Goal: Task Accomplishment & Management: Use online tool/utility

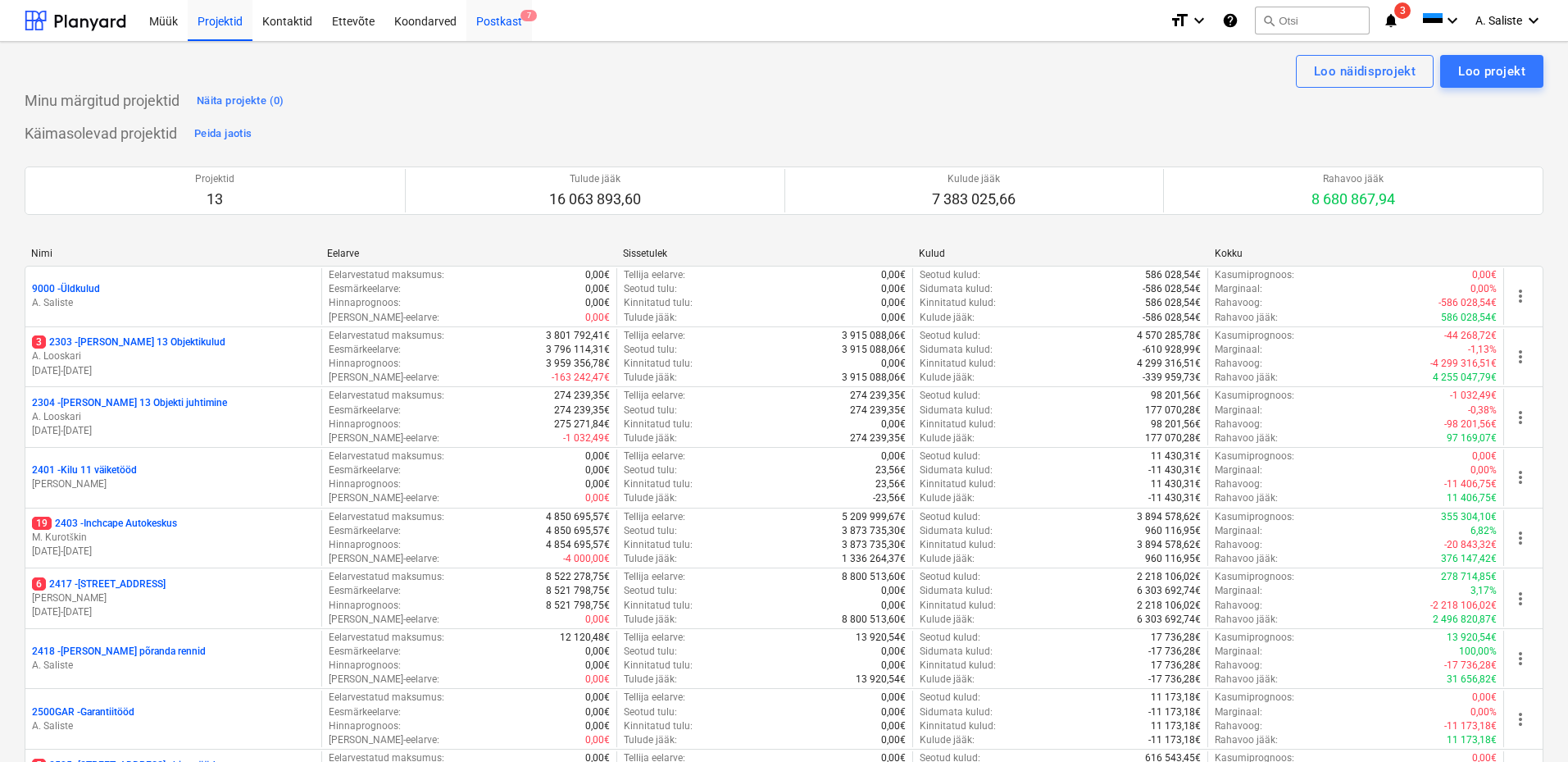
click at [491, 18] on div "Postkast 7" at bounding box center [498, 20] width 66 height 42
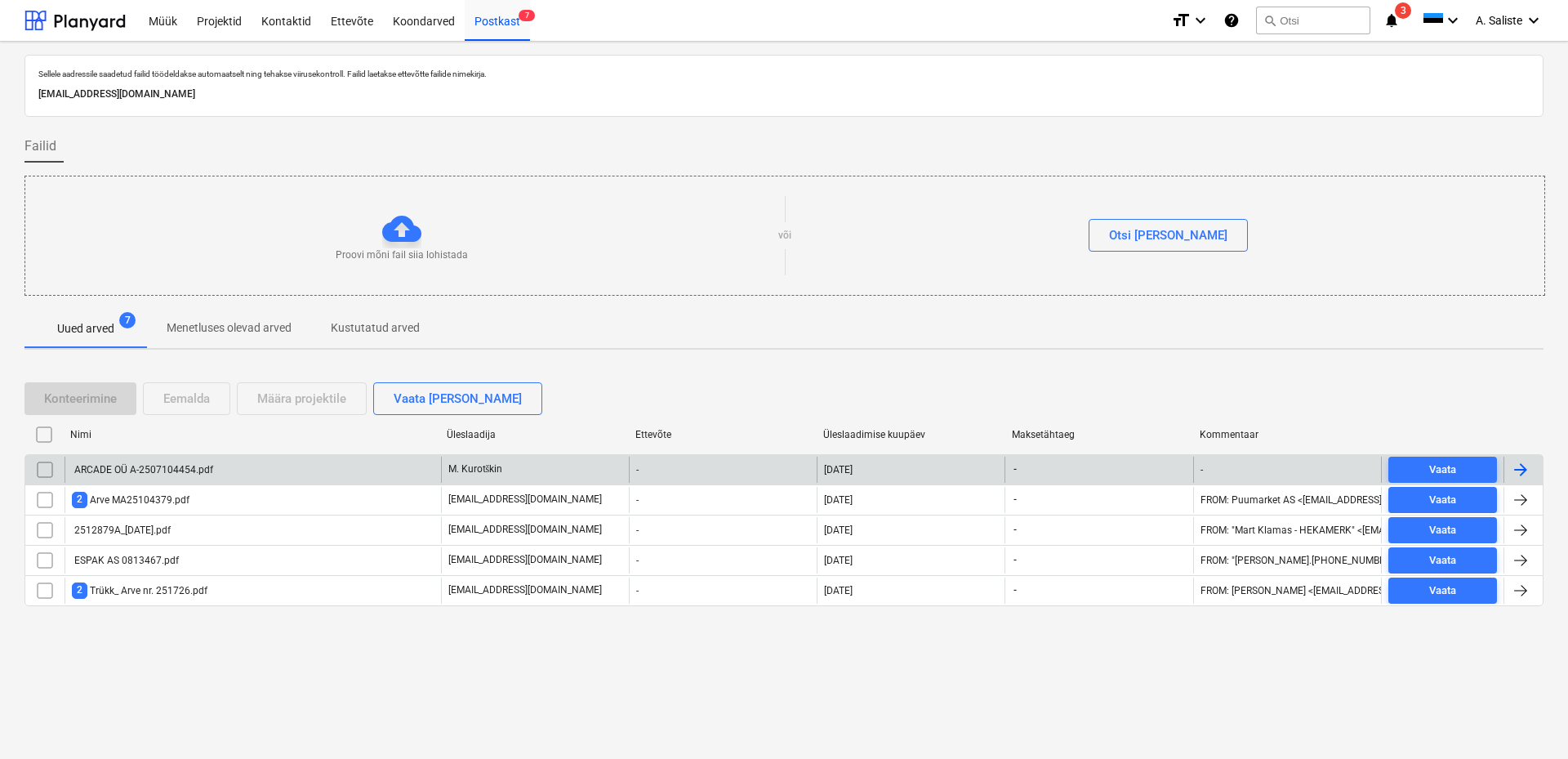
click at [145, 465] on div "ARCADE OÜ A-2507104454.pdf" at bounding box center [142, 469] width 142 height 12
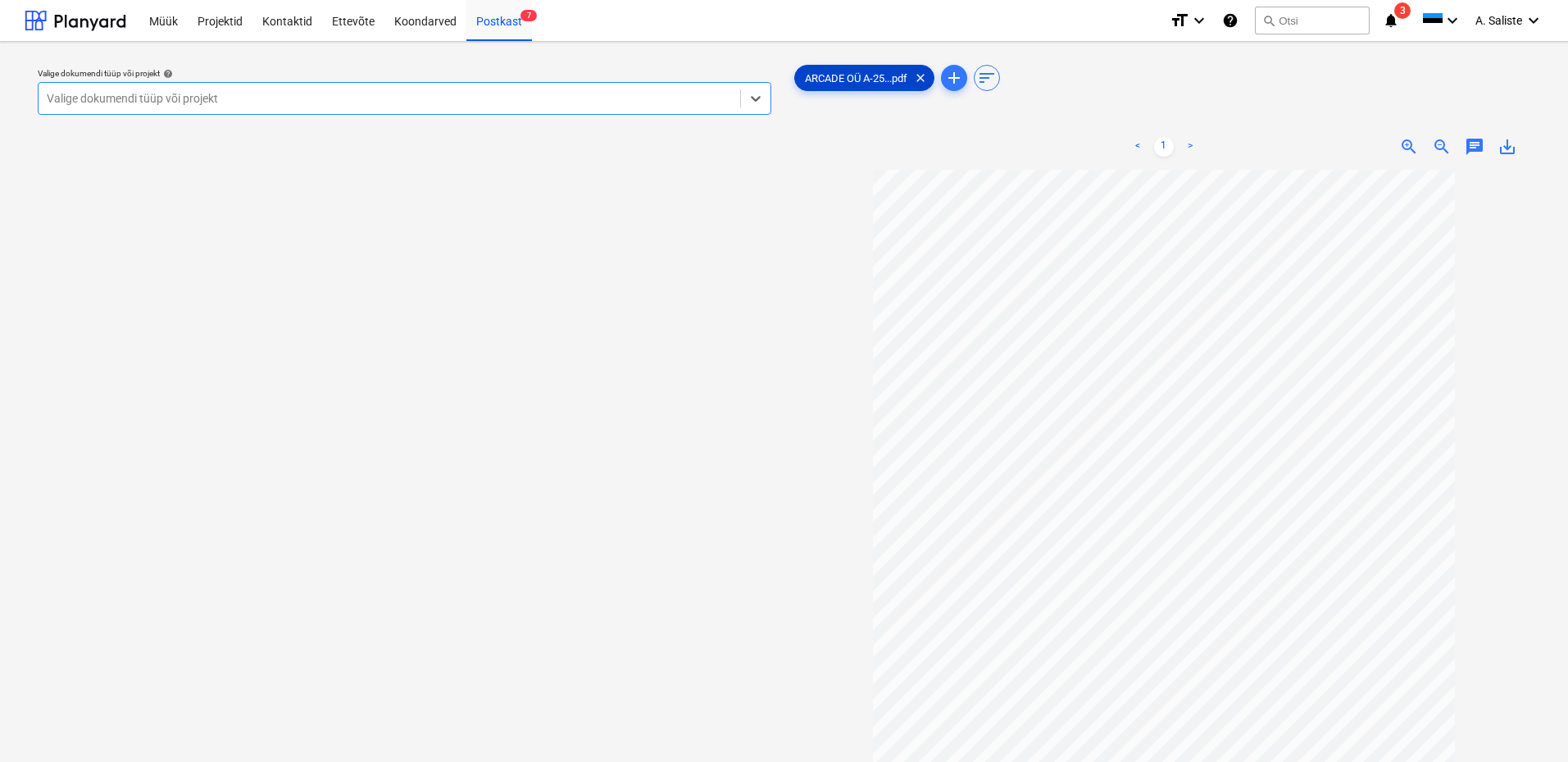
click at [888, 76] on span "ARCADE OÜ A-25...pdf" at bounding box center [855, 78] width 122 height 12
click at [1284, 22] on button "search Otsi" at bounding box center [1312, 21] width 115 height 28
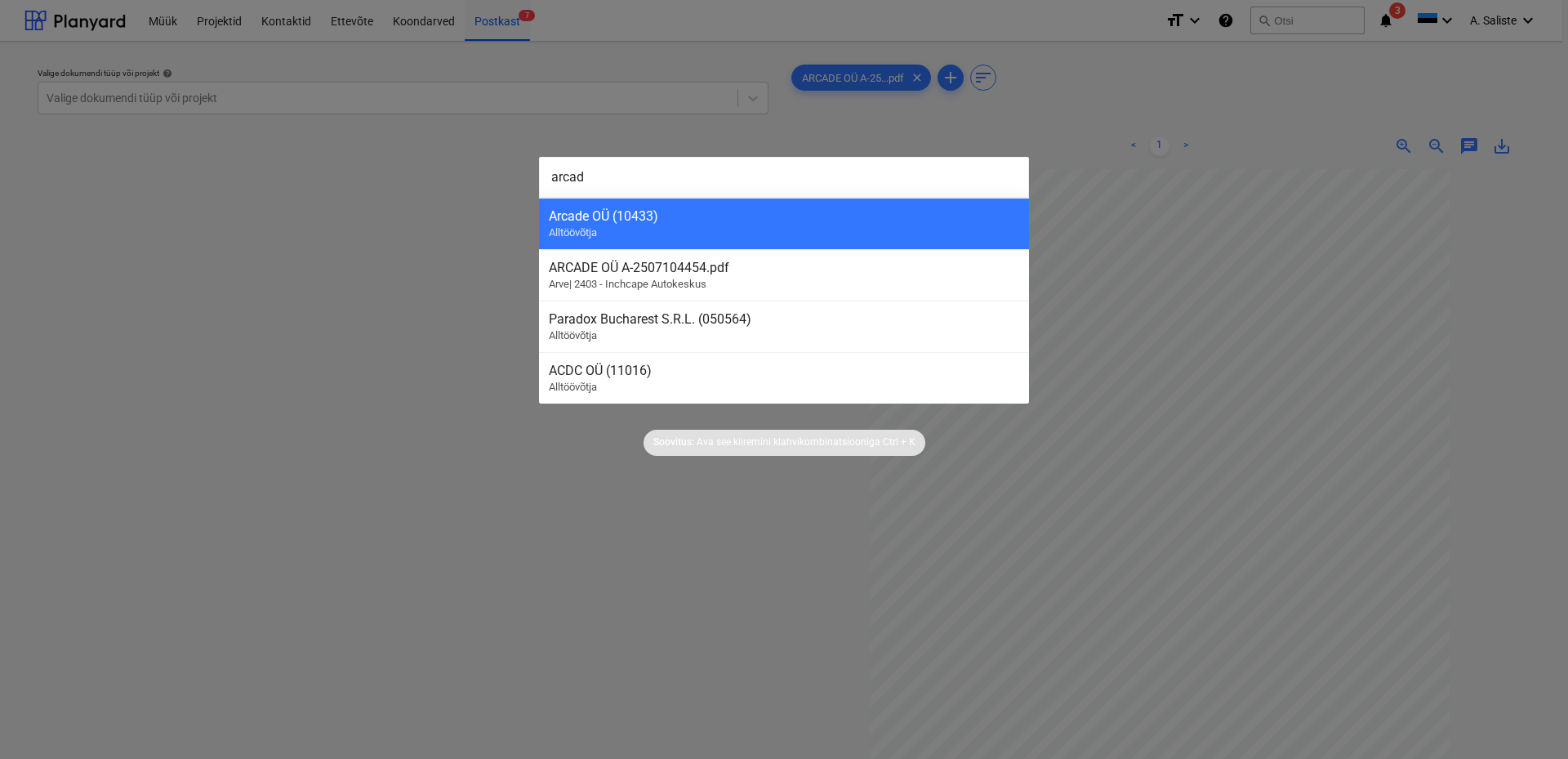
type input "arcade"
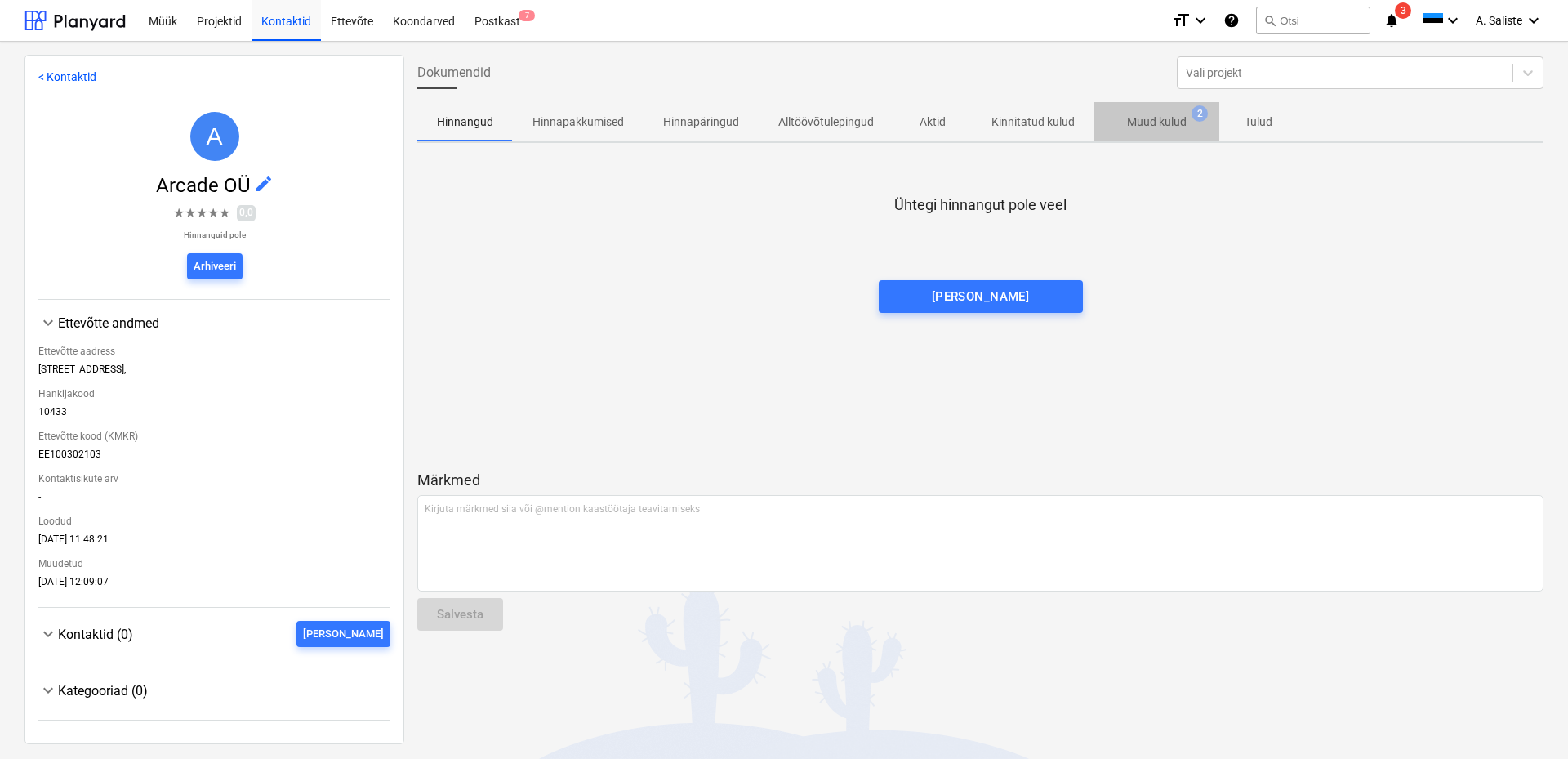
click at [1152, 128] on p "Muud kulud" at bounding box center [1157, 122] width 60 height 17
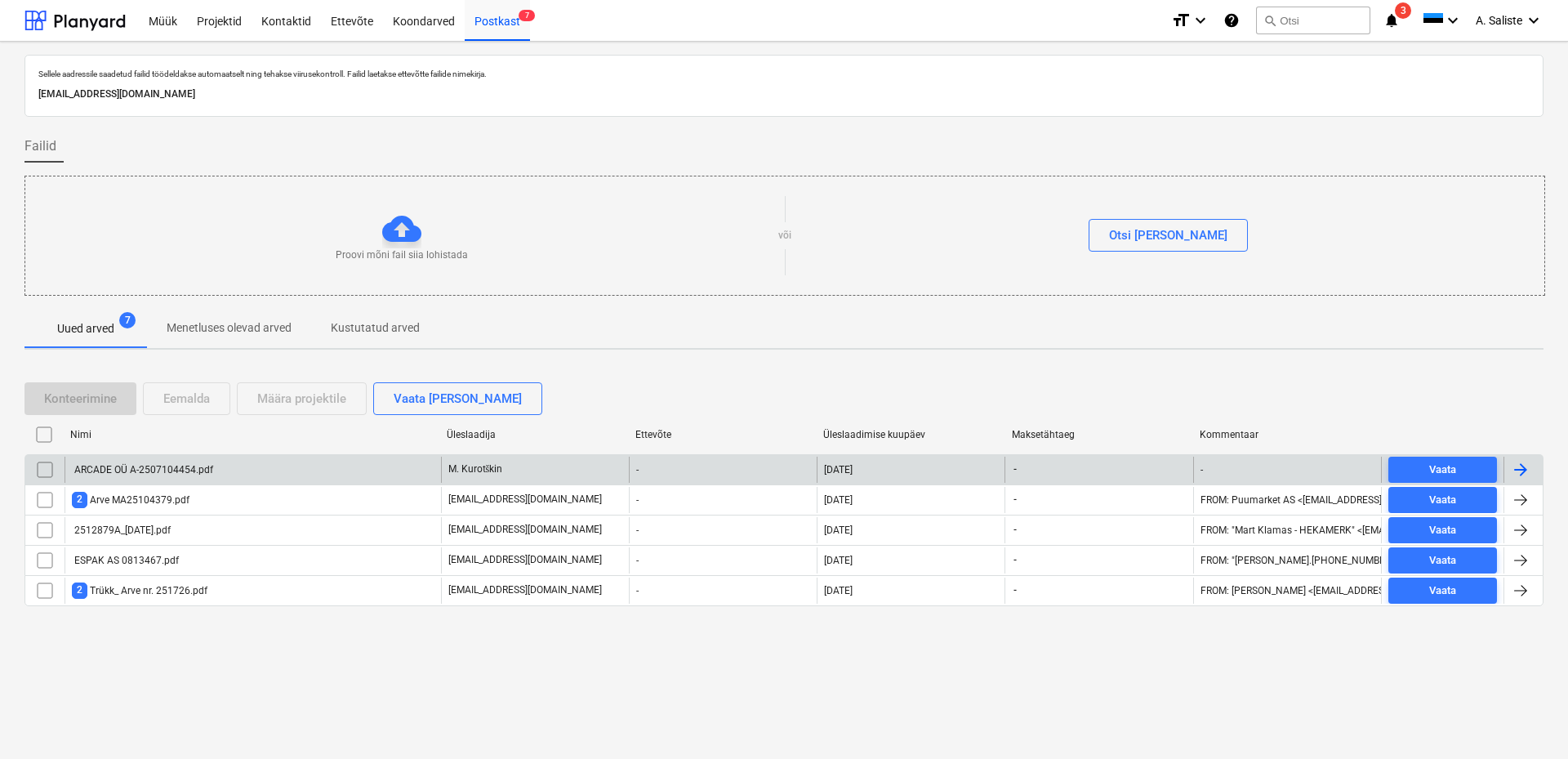
click at [92, 464] on div "ARCADE OÜ A-2507104454.pdf" at bounding box center [142, 469] width 142 height 12
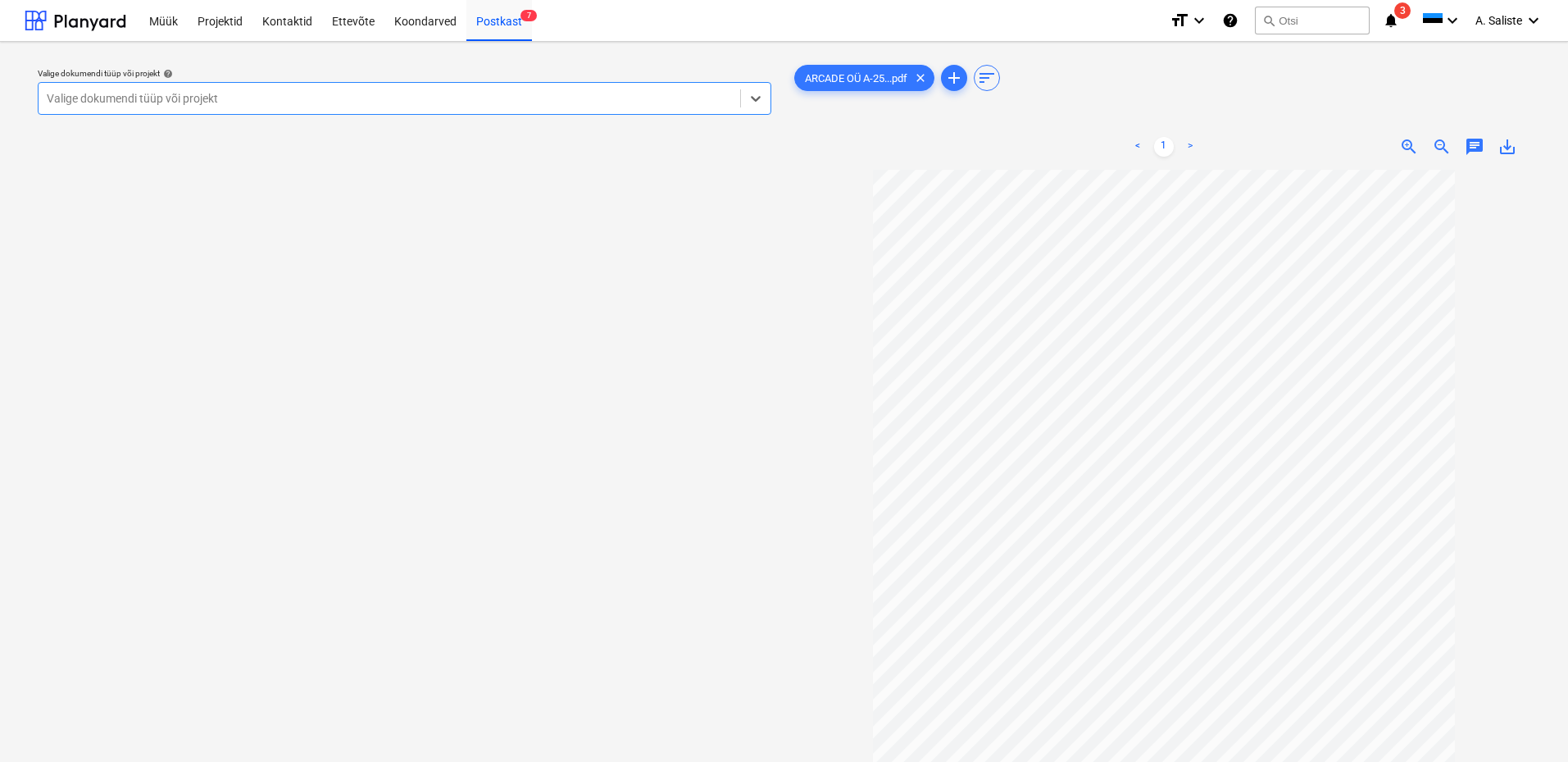
click at [547, 105] on div at bounding box center [389, 99] width 685 height 17
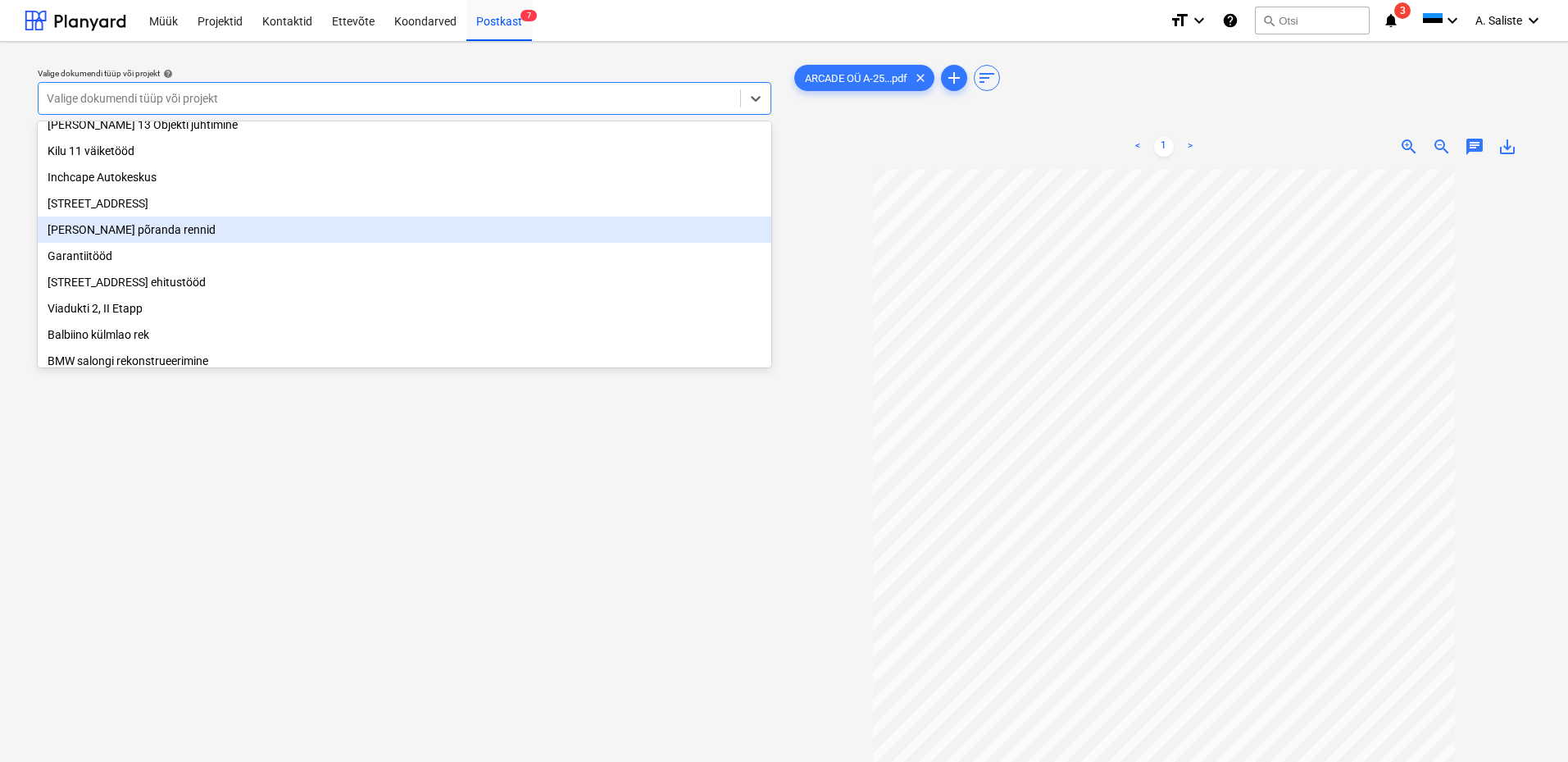
scroll to position [116, 0]
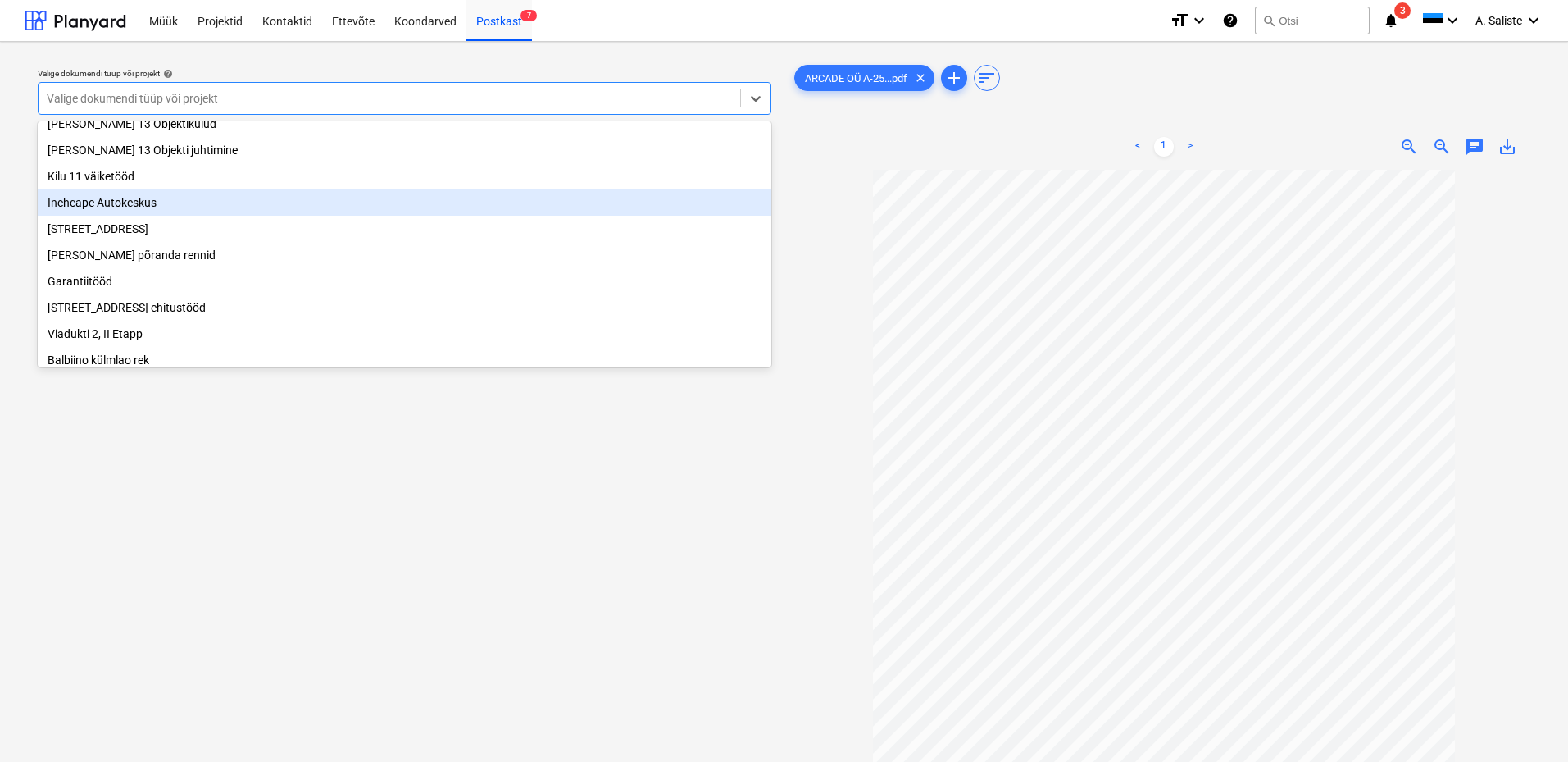
click at [128, 201] on div "Inchcape Autokeskus" at bounding box center [404, 203] width 733 height 27
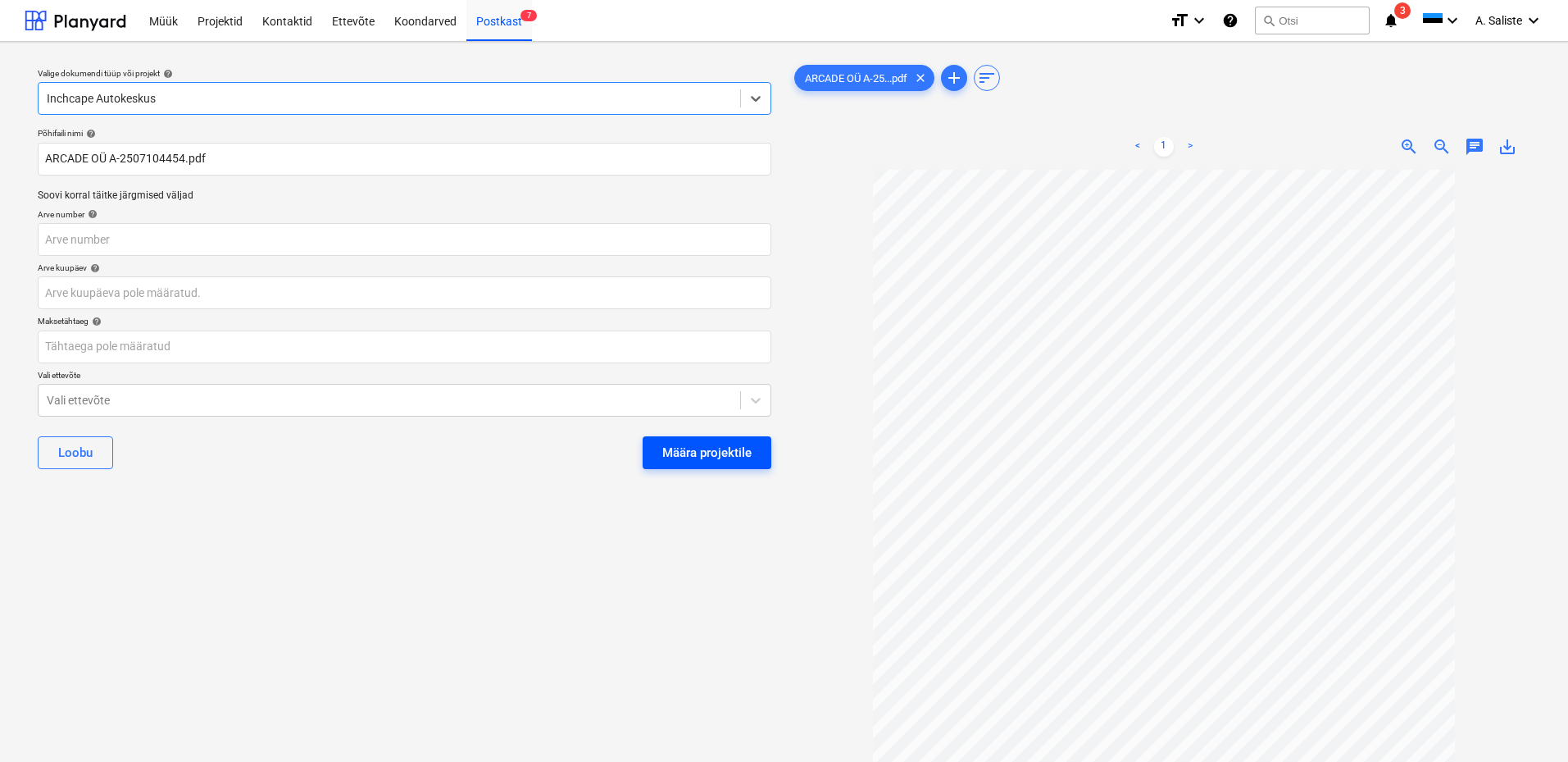
click at [737, 456] on div "Määra projektile" at bounding box center [707, 453] width 90 height 22
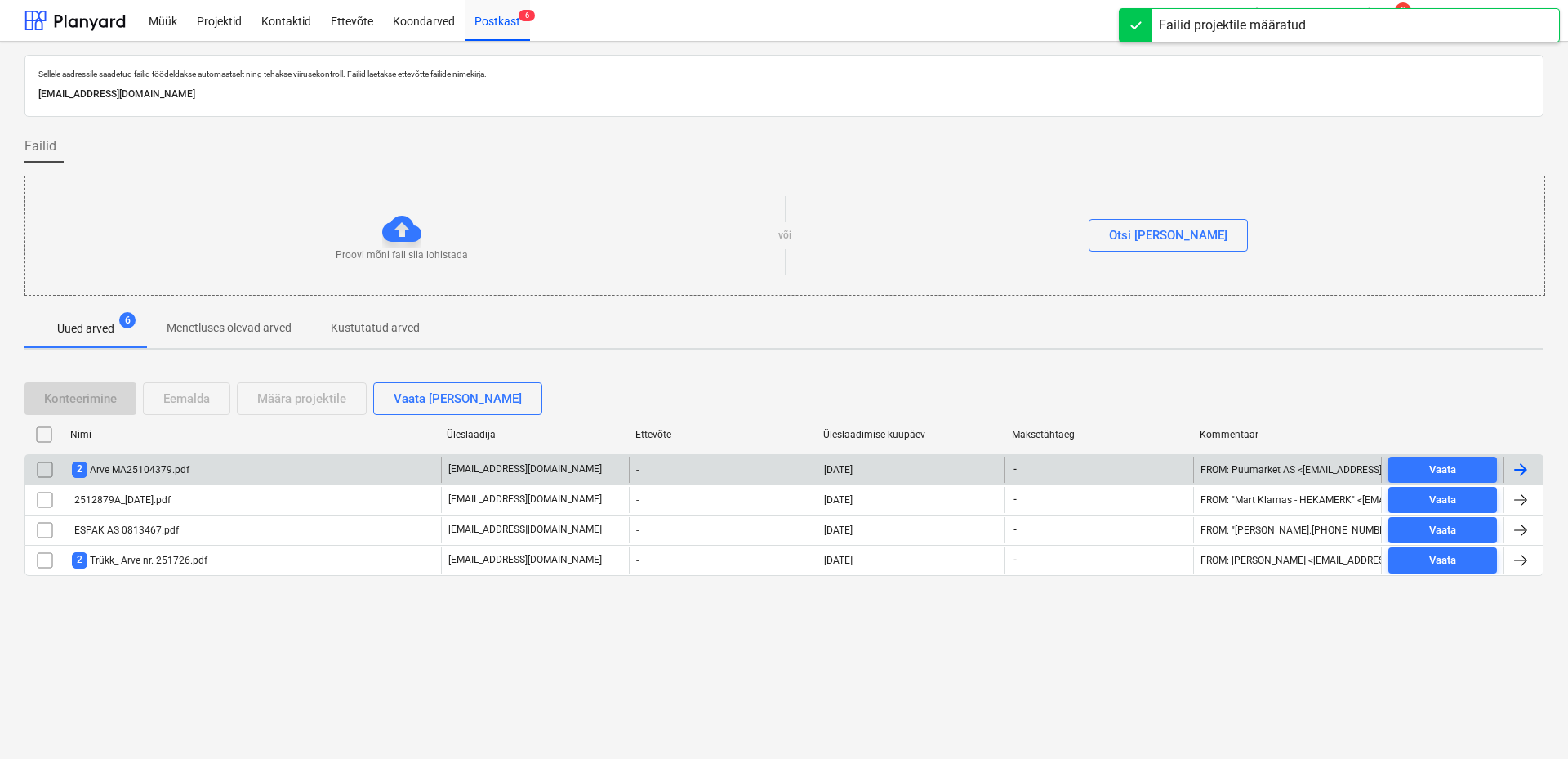
click at [226, 468] on div "2 Arve MA25104379.pdf" at bounding box center [253, 470] width 377 height 26
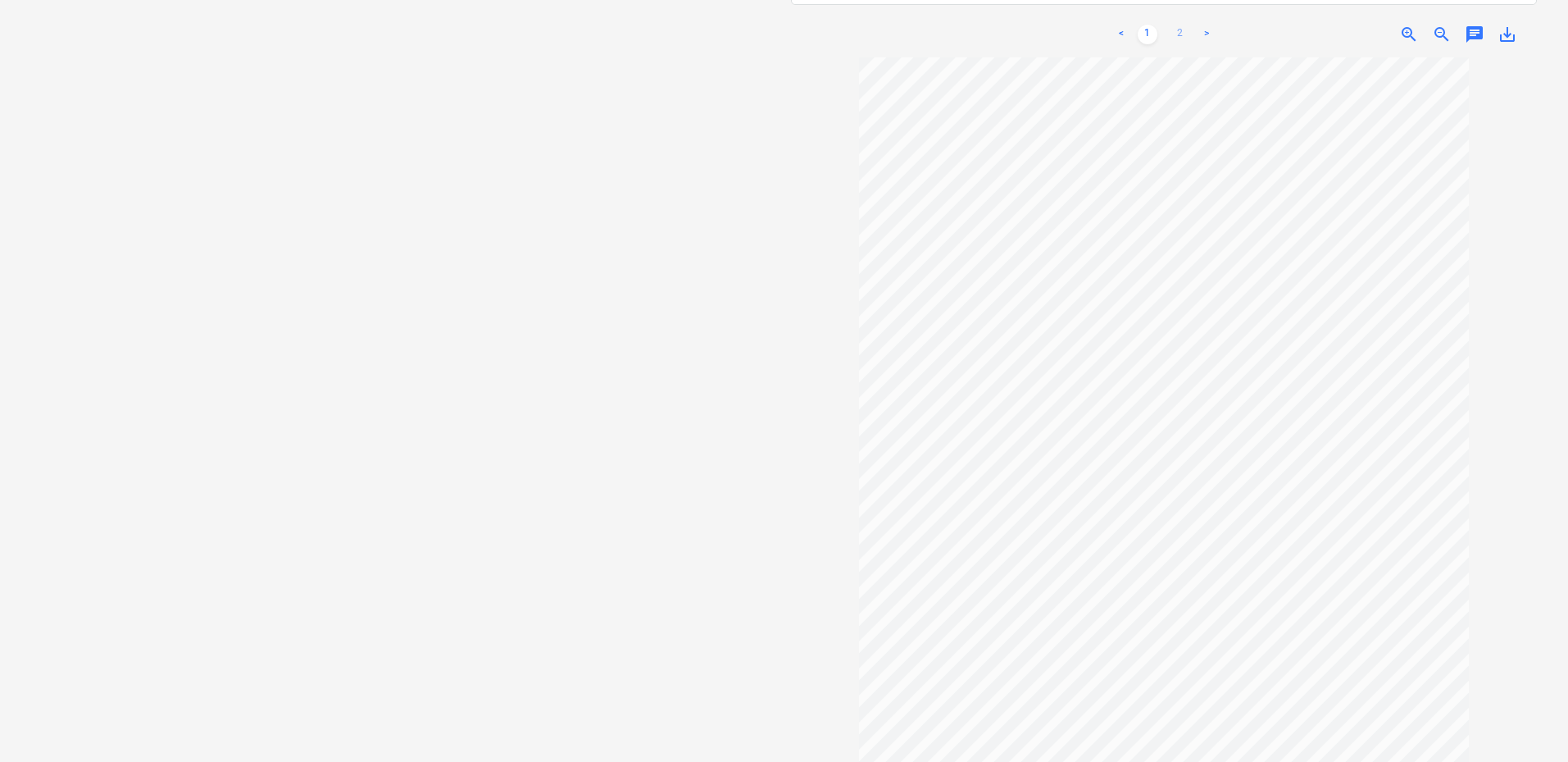
click at [1183, 25] on link "2" at bounding box center [1180, 35] width 20 height 20
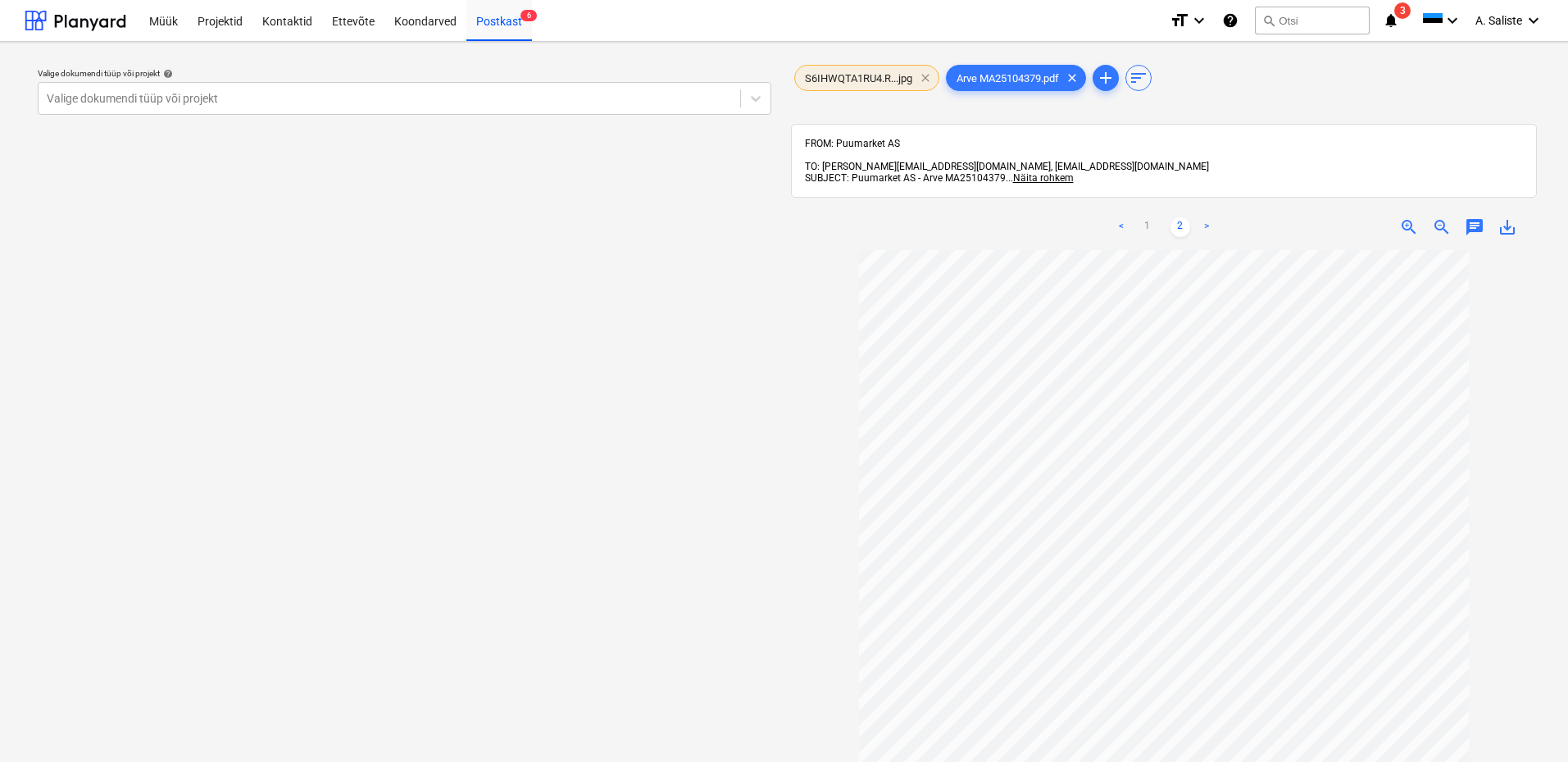
click at [923, 77] on span "clear" at bounding box center [925, 78] width 20 height 20
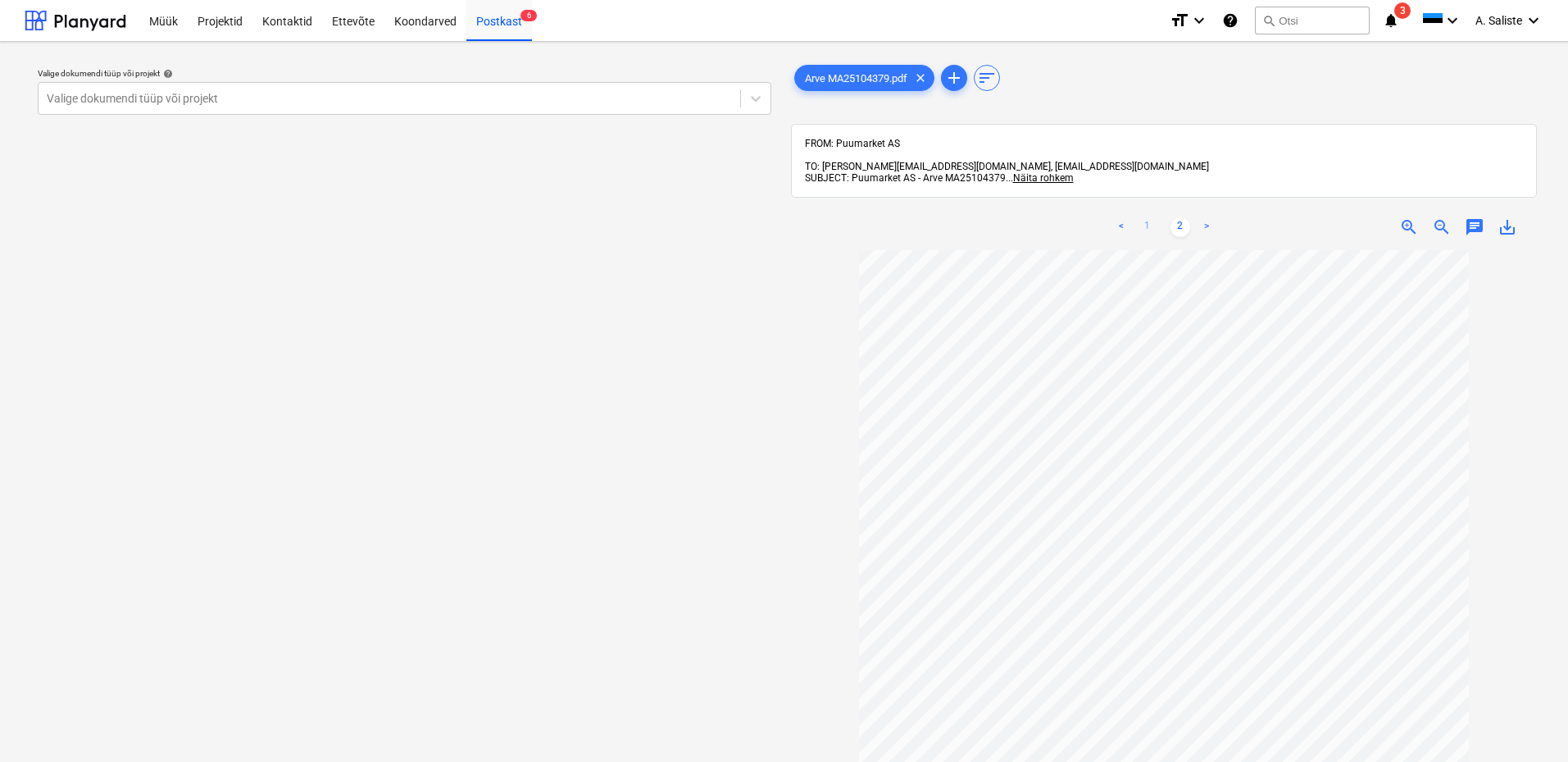
click at [1141, 217] on link "1" at bounding box center [1148, 227] width 20 height 20
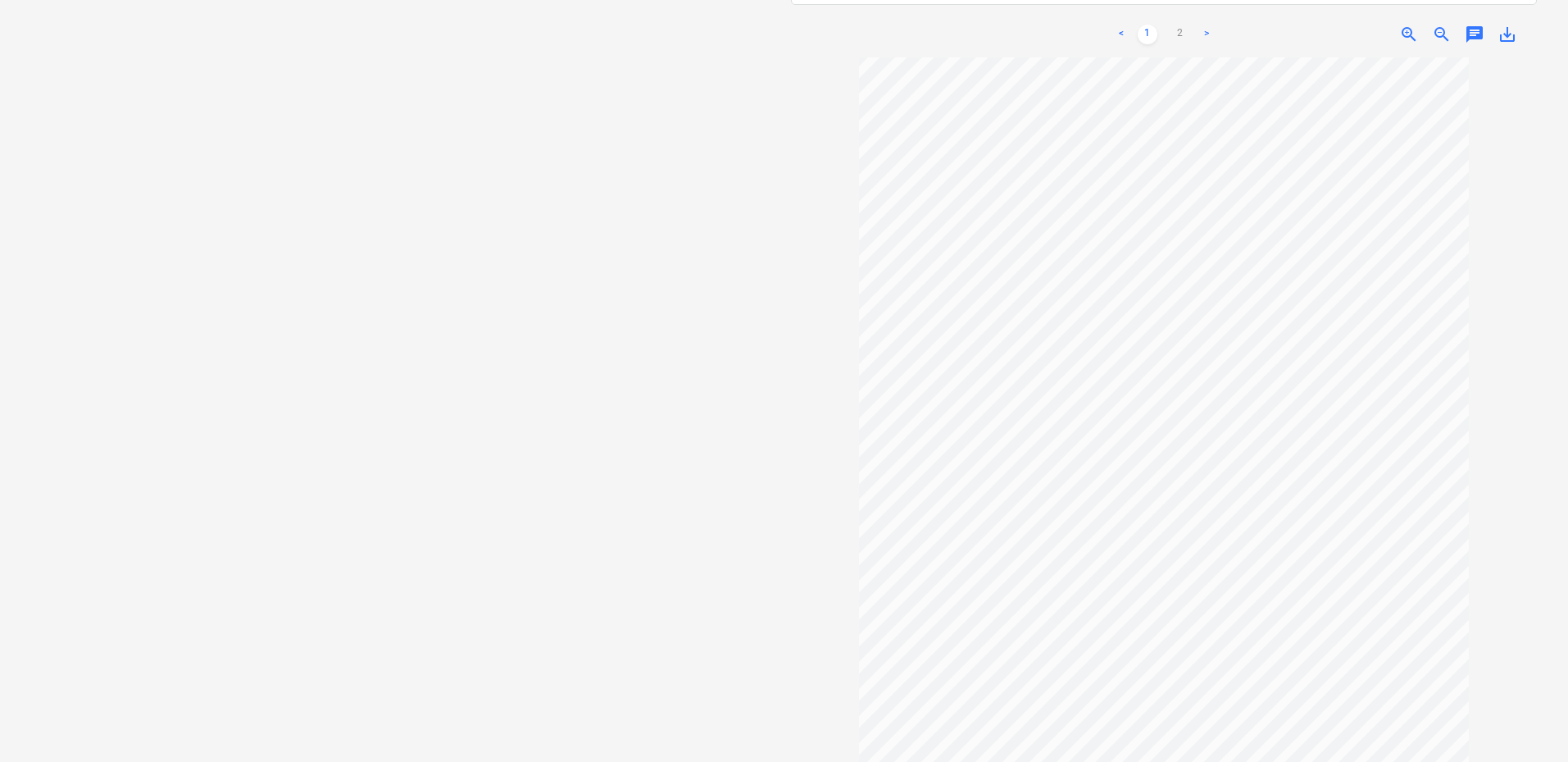
scroll to position [150, 0]
click at [1184, 25] on link "2" at bounding box center [1180, 35] width 20 height 20
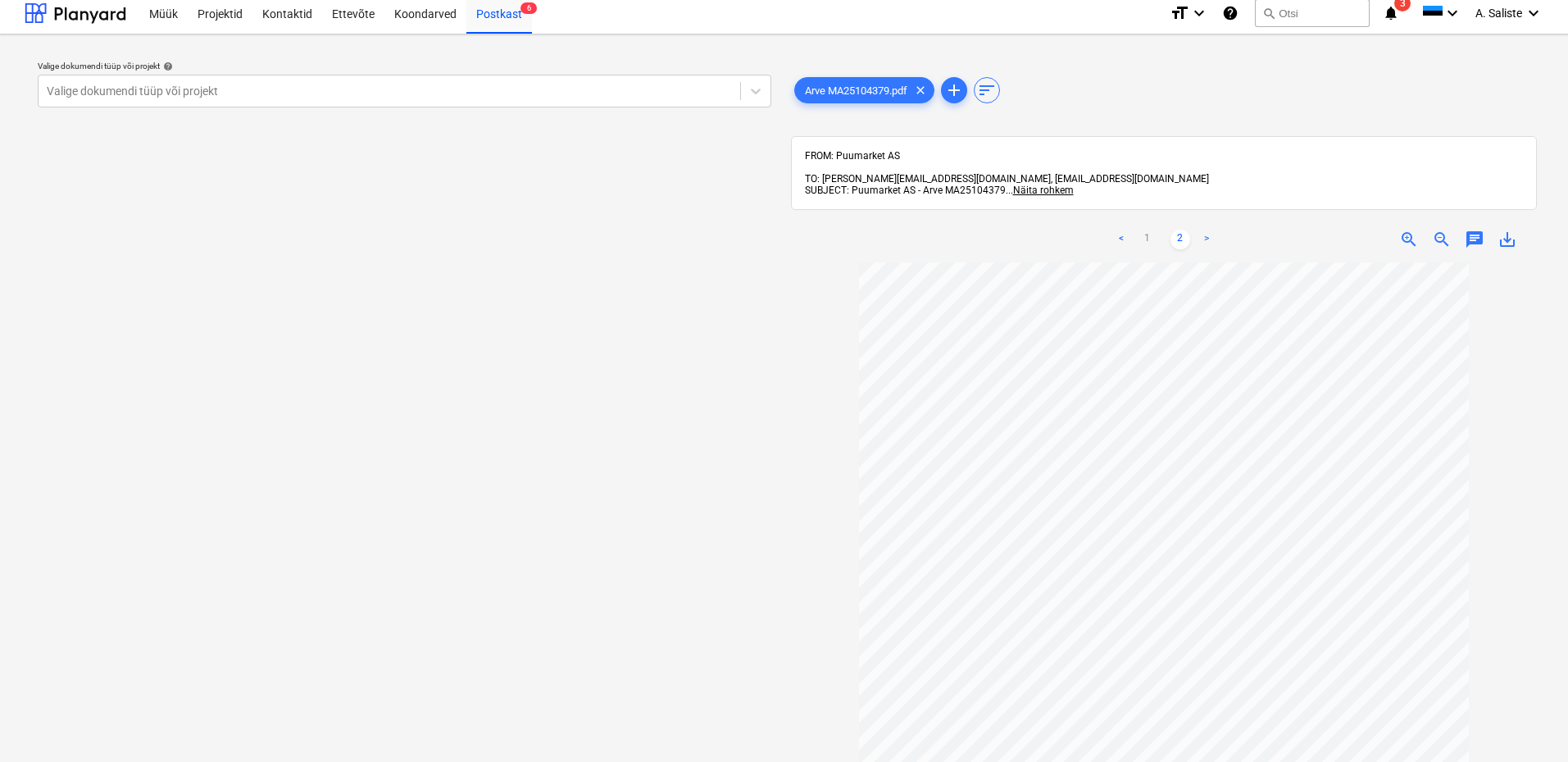
scroll to position [0, 0]
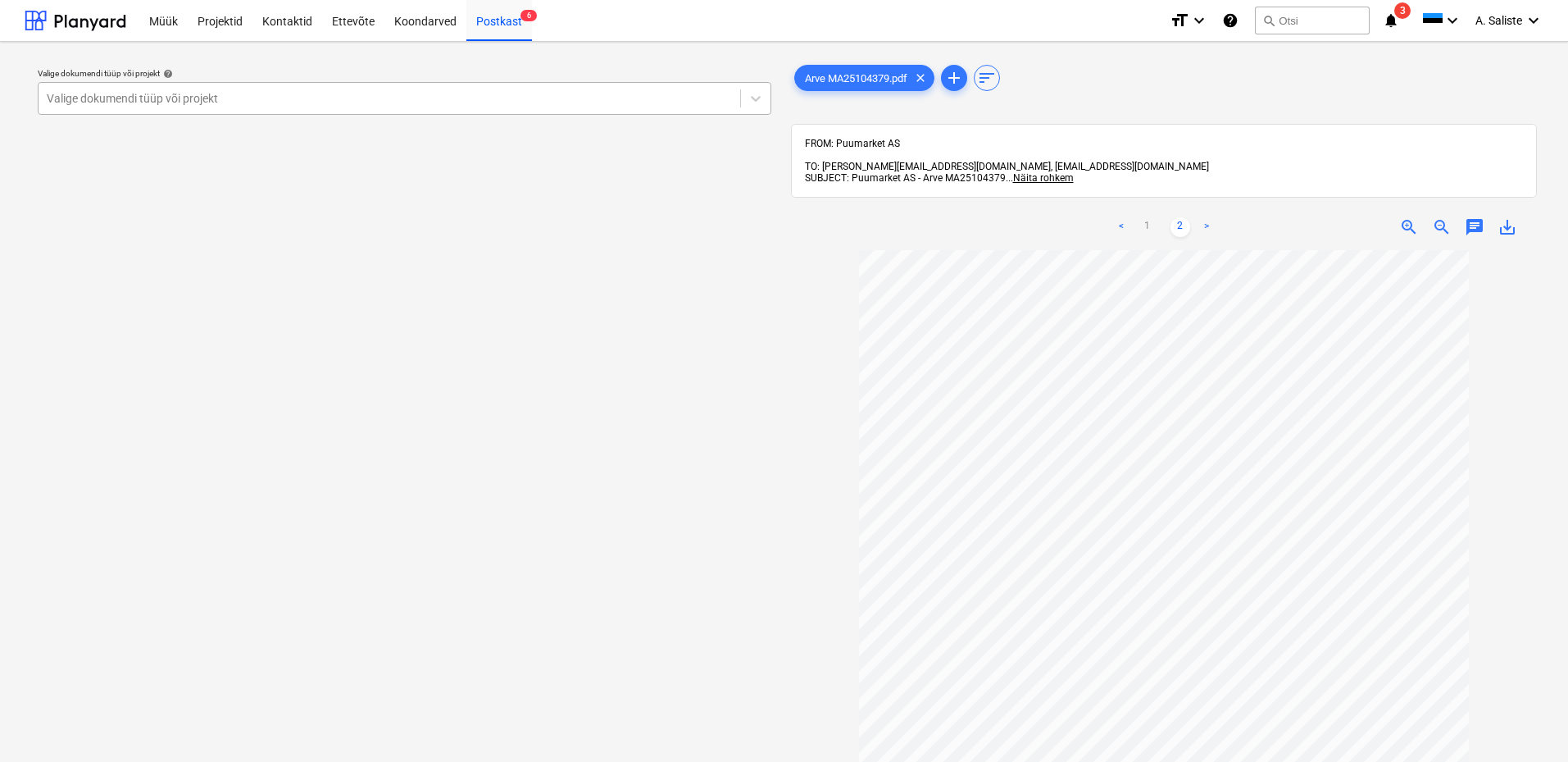
click at [679, 89] on div "Valige dokumendi tüüp või projekt" at bounding box center [389, 99] width 702 height 23
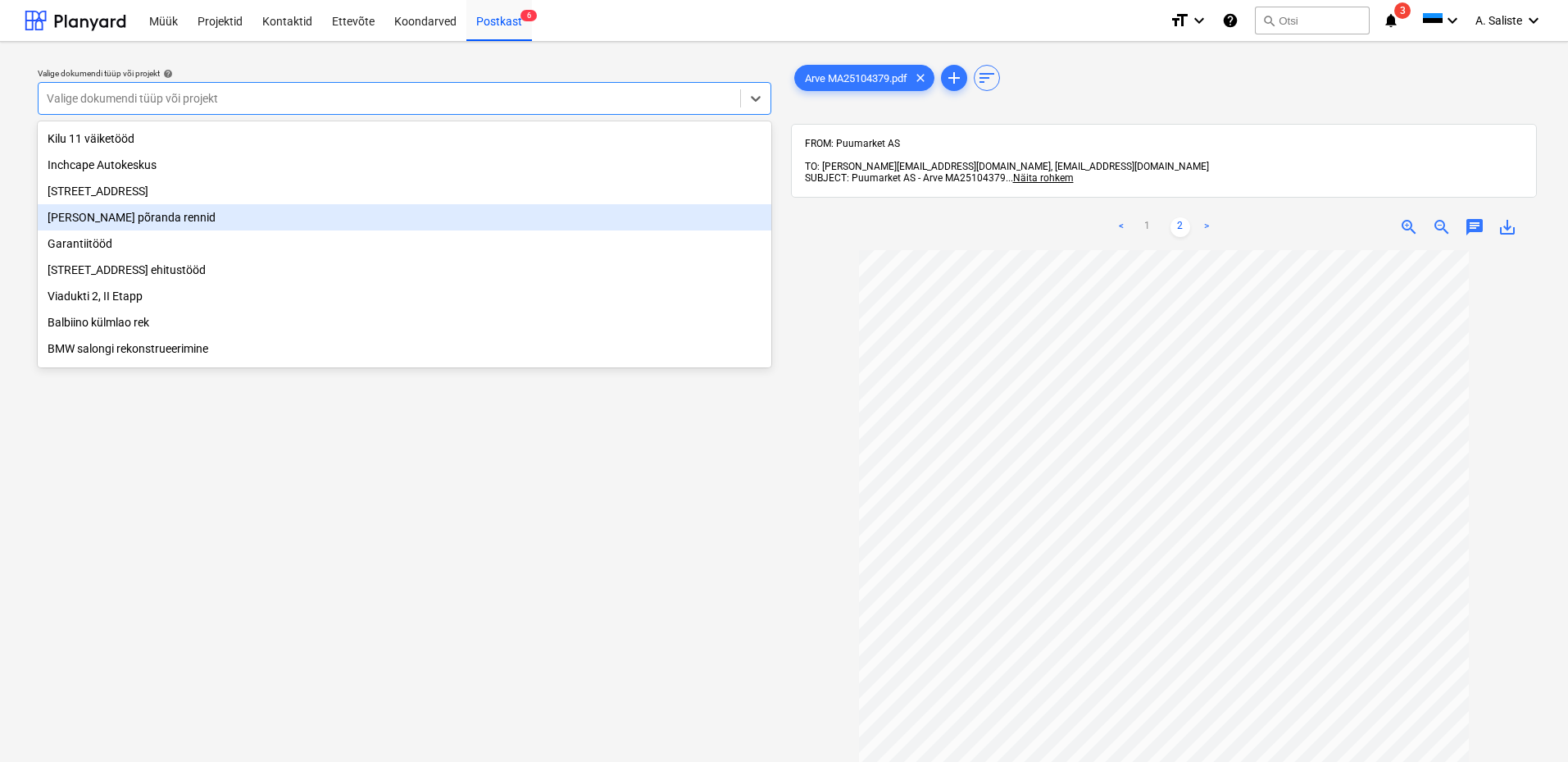
scroll to position [279, 0]
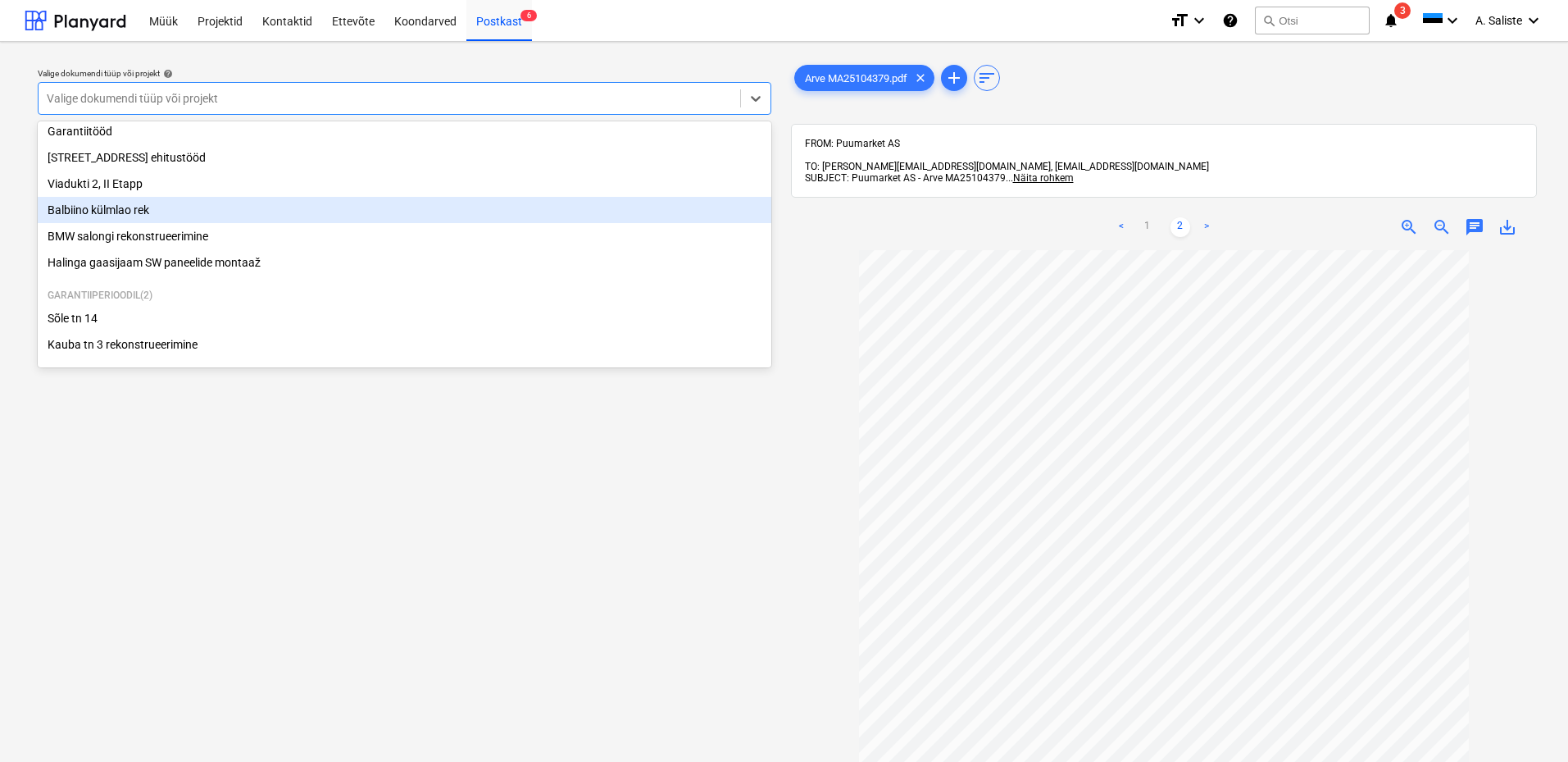
click at [139, 207] on div "Balbiino külmlao rek" at bounding box center [404, 210] width 733 height 27
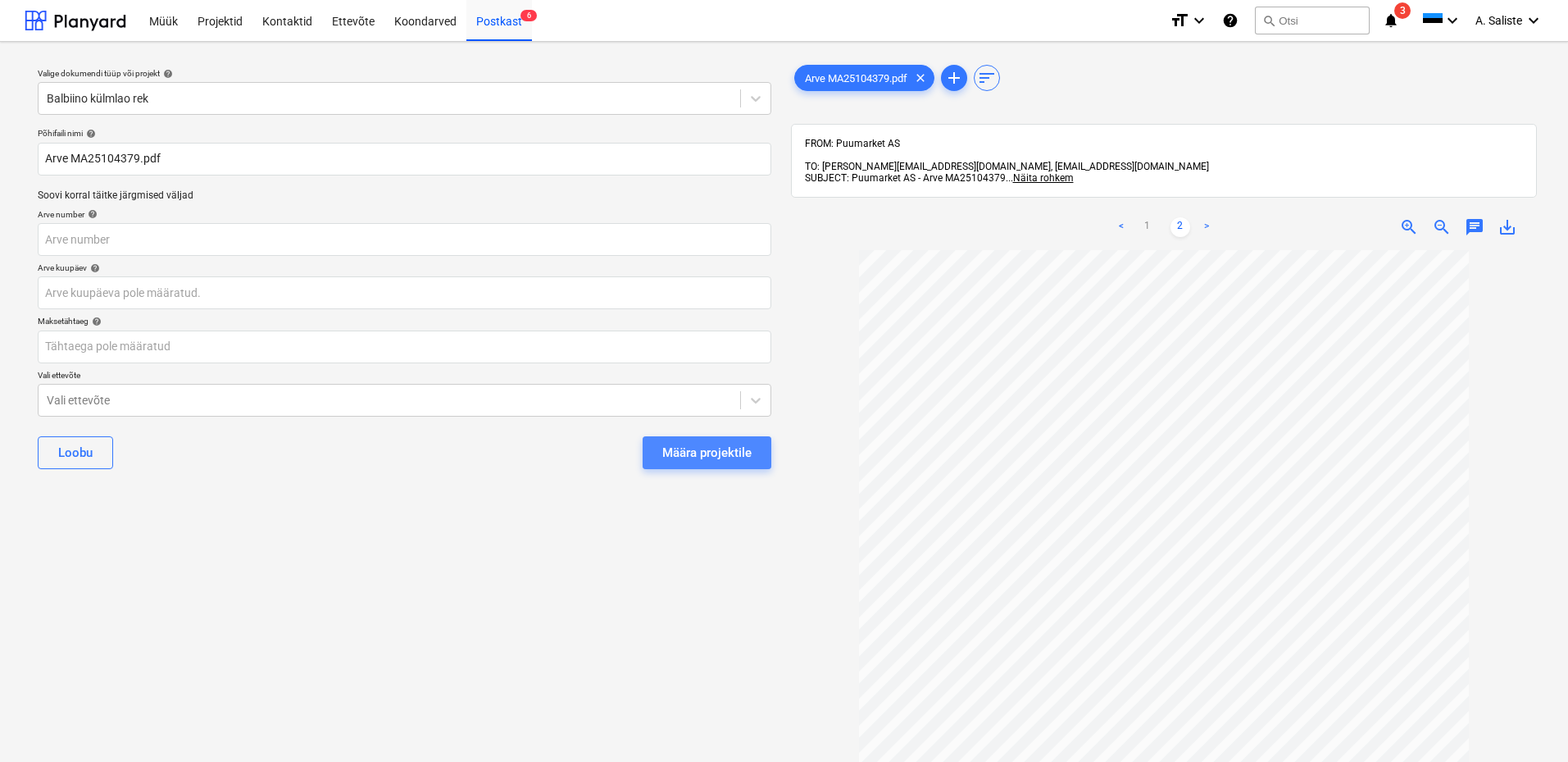
click at [688, 448] on div "Määra projektile" at bounding box center [707, 453] width 90 height 22
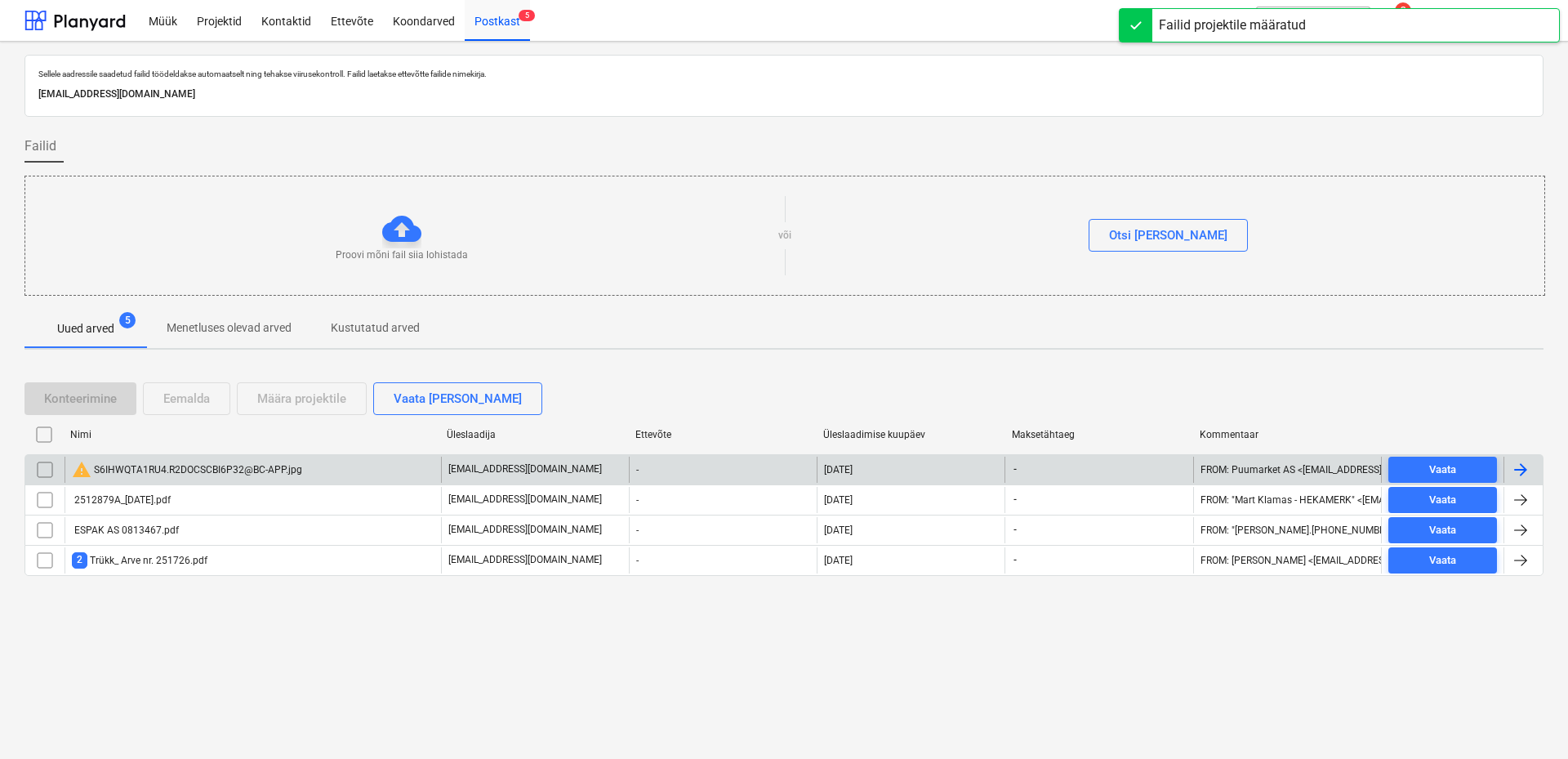
click at [38, 476] on input "checkbox" at bounding box center [45, 470] width 26 height 26
click at [207, 398] on div "Eemalda" at bounding box center [186, 399] width 46 height 22
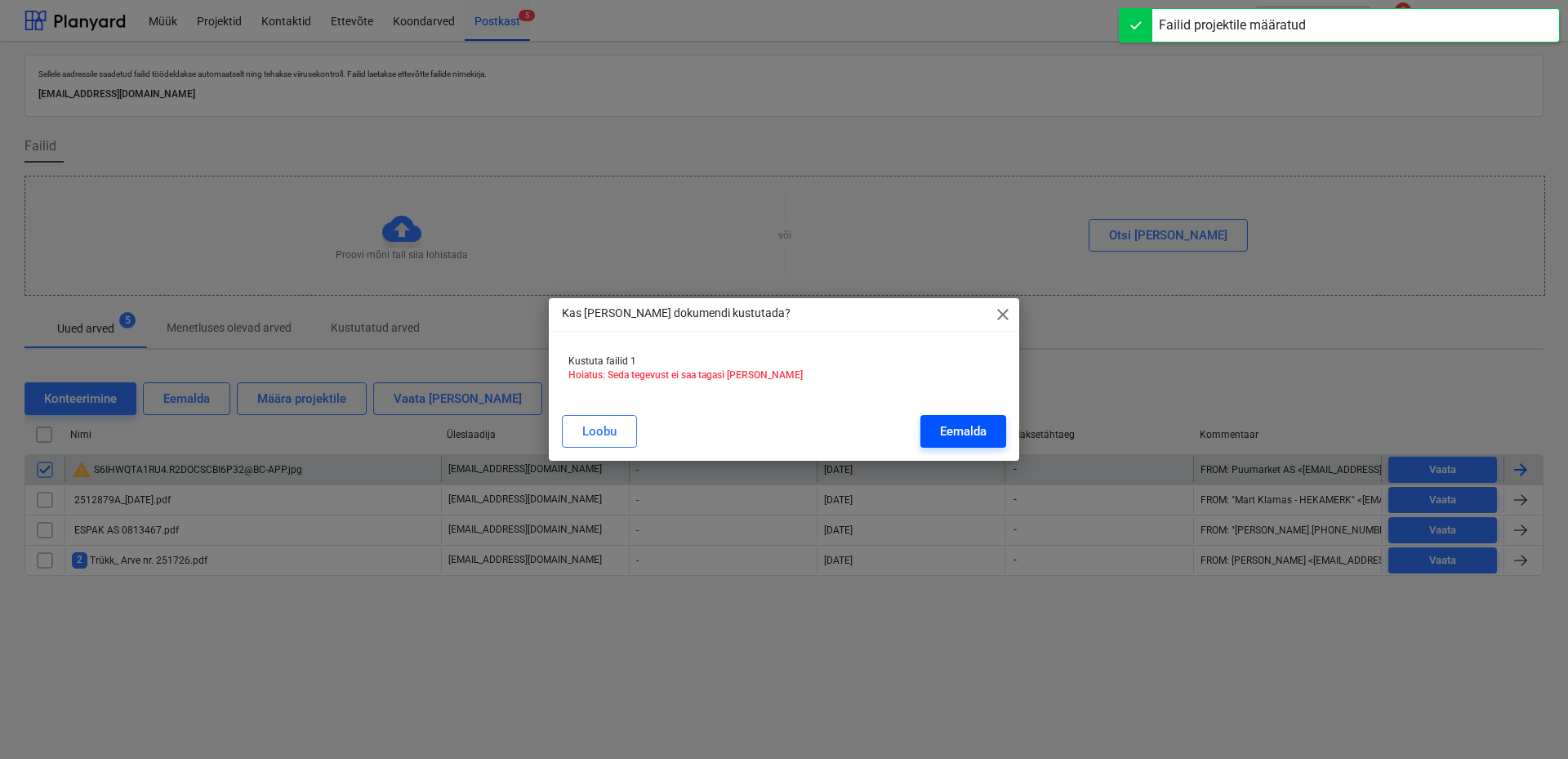
click at [952, 424] on div "Eemalda" at bounding box center [964, 431] width 46 height 22
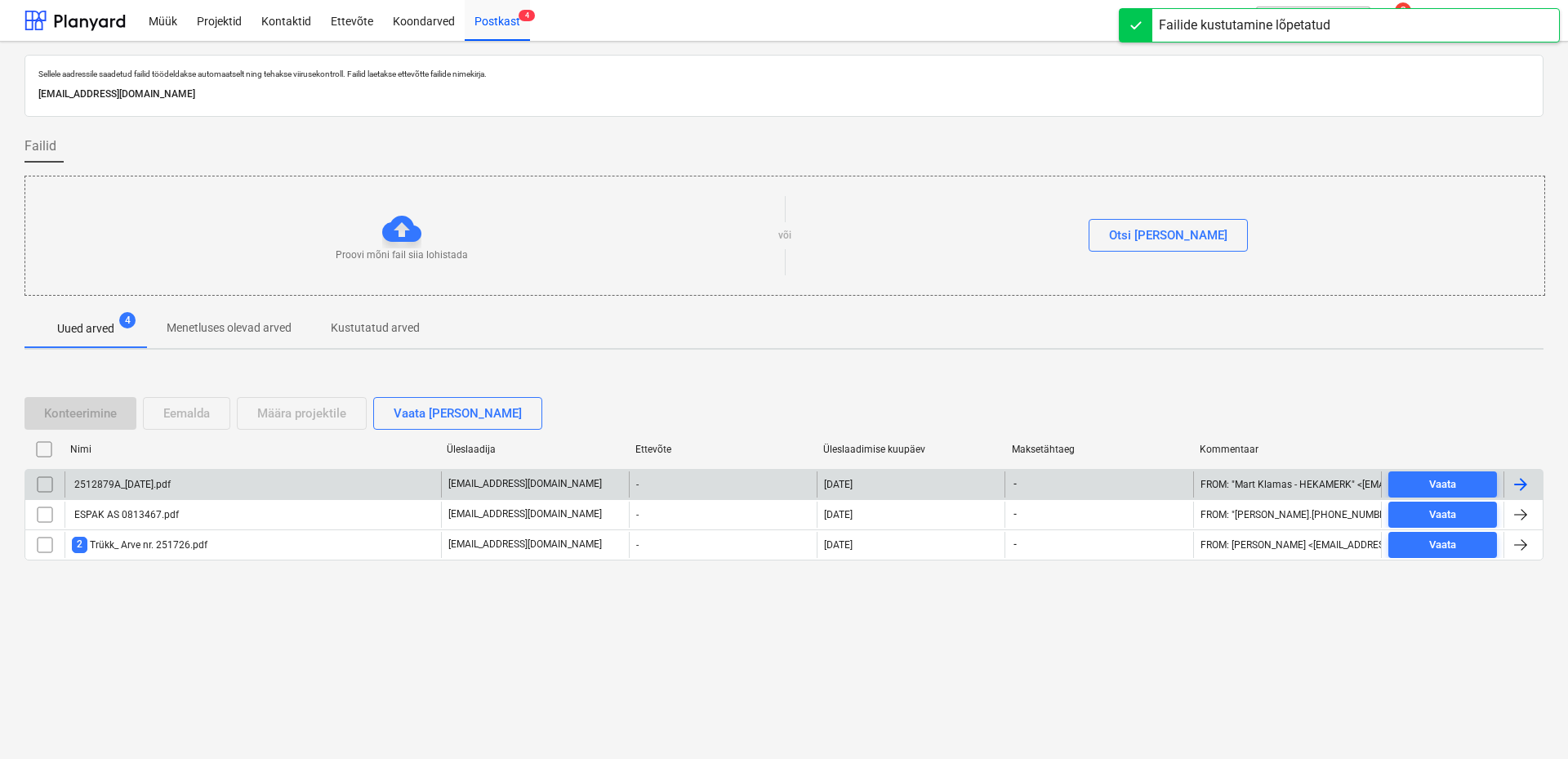
click at [171, 483] on div "2512879A_[DATE].pdf" at bounding box center [121, 484] width 99 height 12
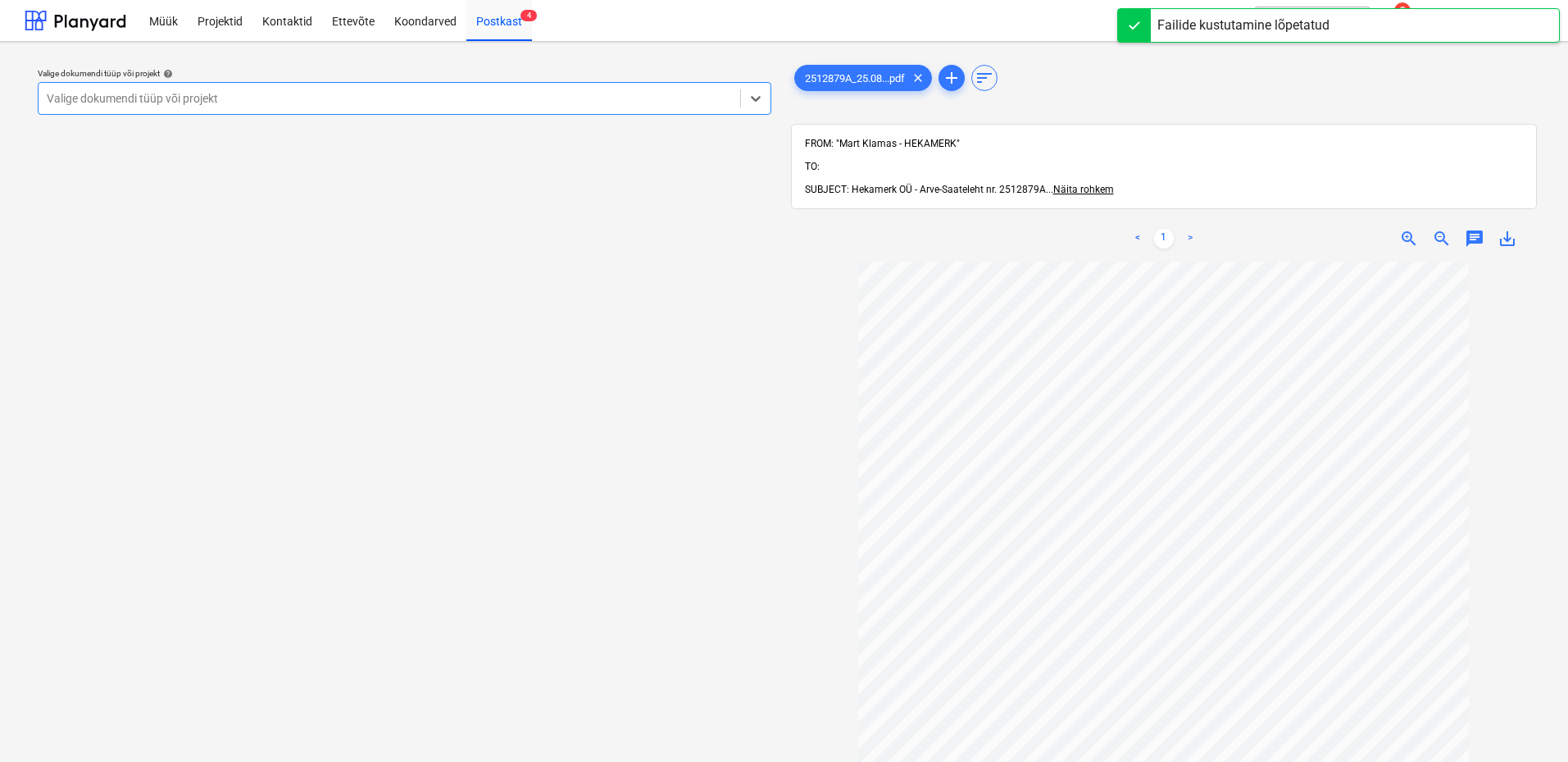
drag, startPoint x: 632, startPoint y: 92, endPoint x: 600, endPoint y: 103, distance: 33.8
click at [630, 92] on div at bounding box center [389, 99] width 685 height 17
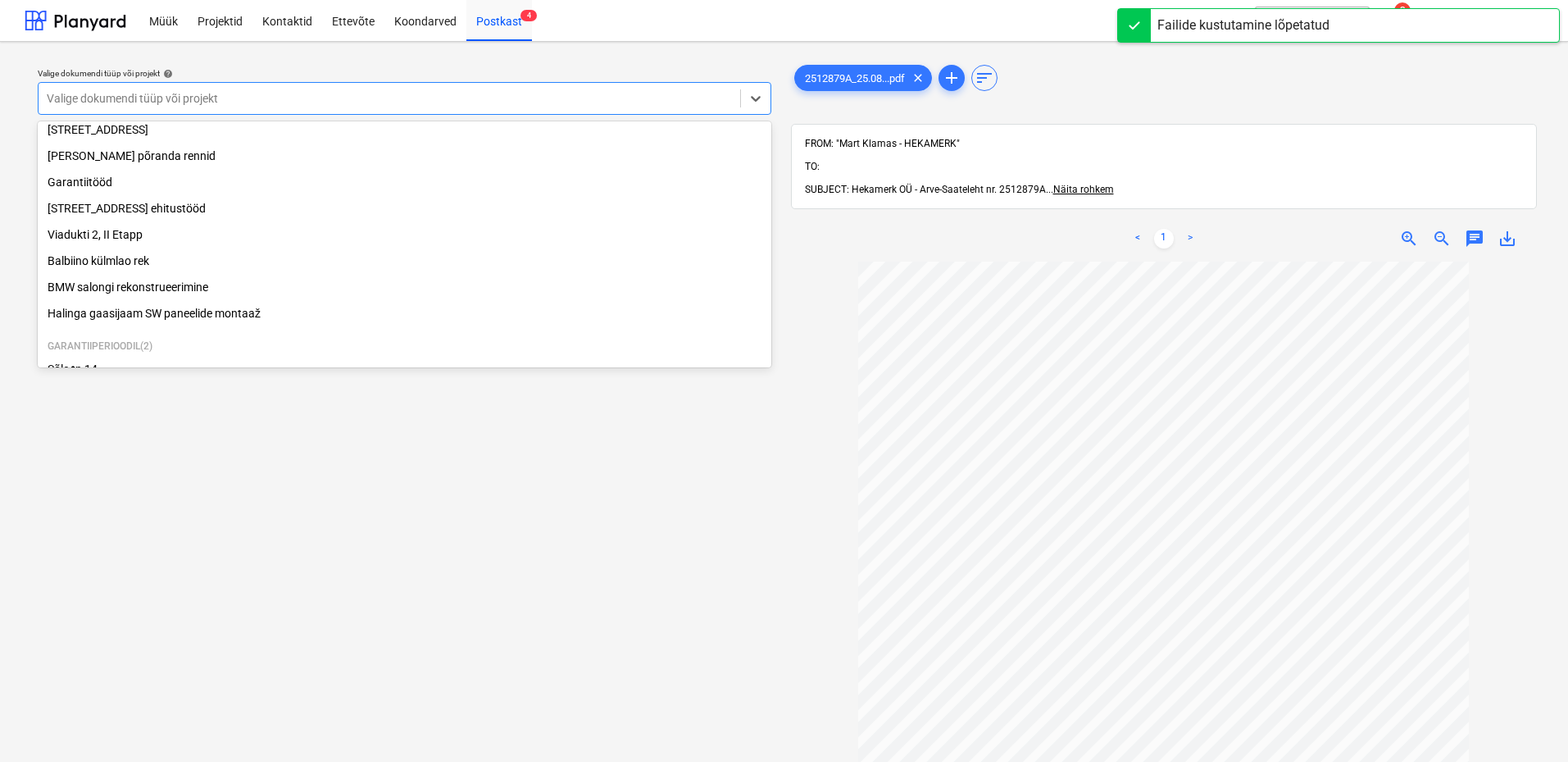
scroll to position [279, 0]
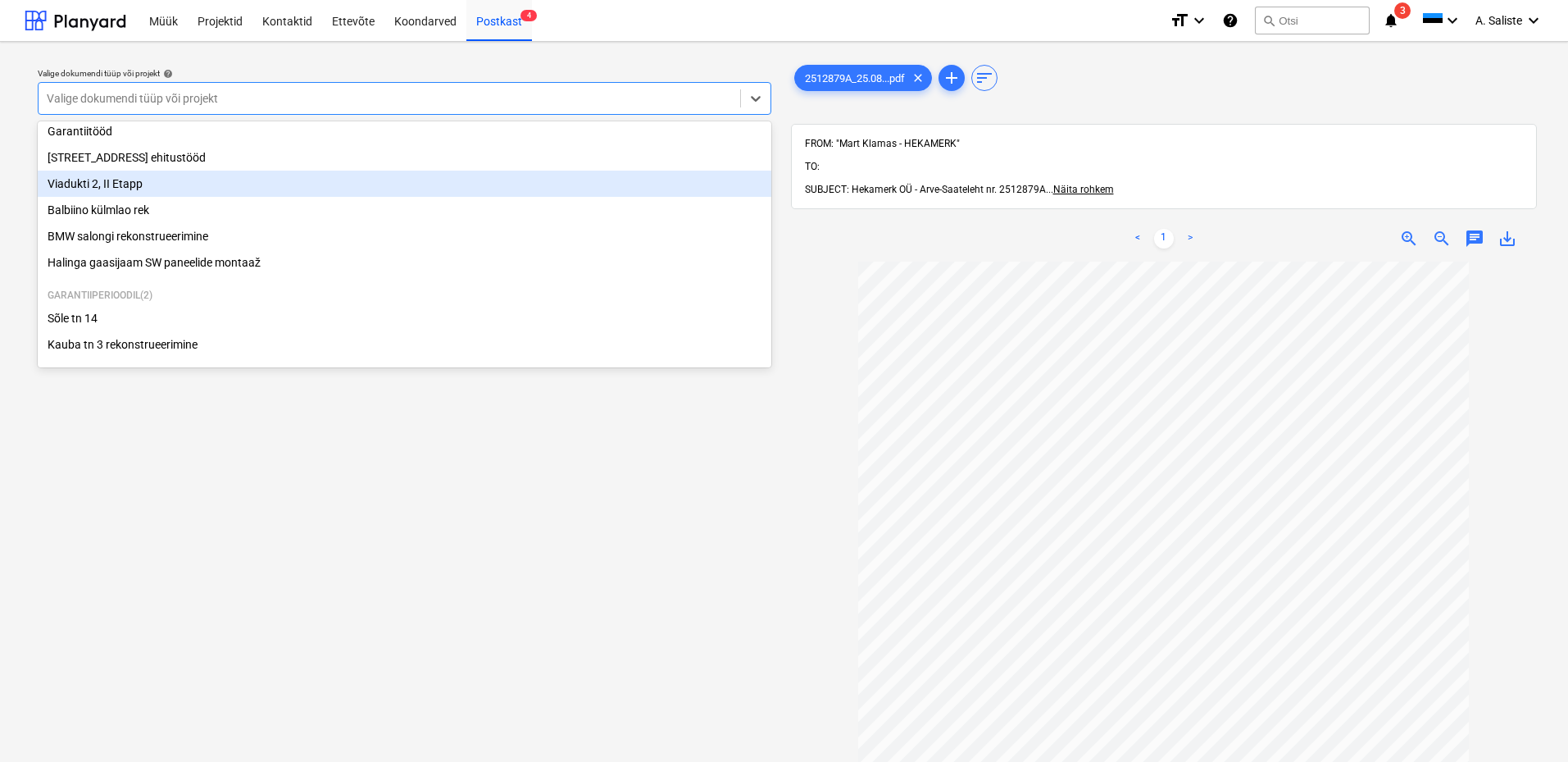
click at [169, 189] on div "Viadukti 2, II Etapp" at bounding box center [404, 184] width 733 height 27
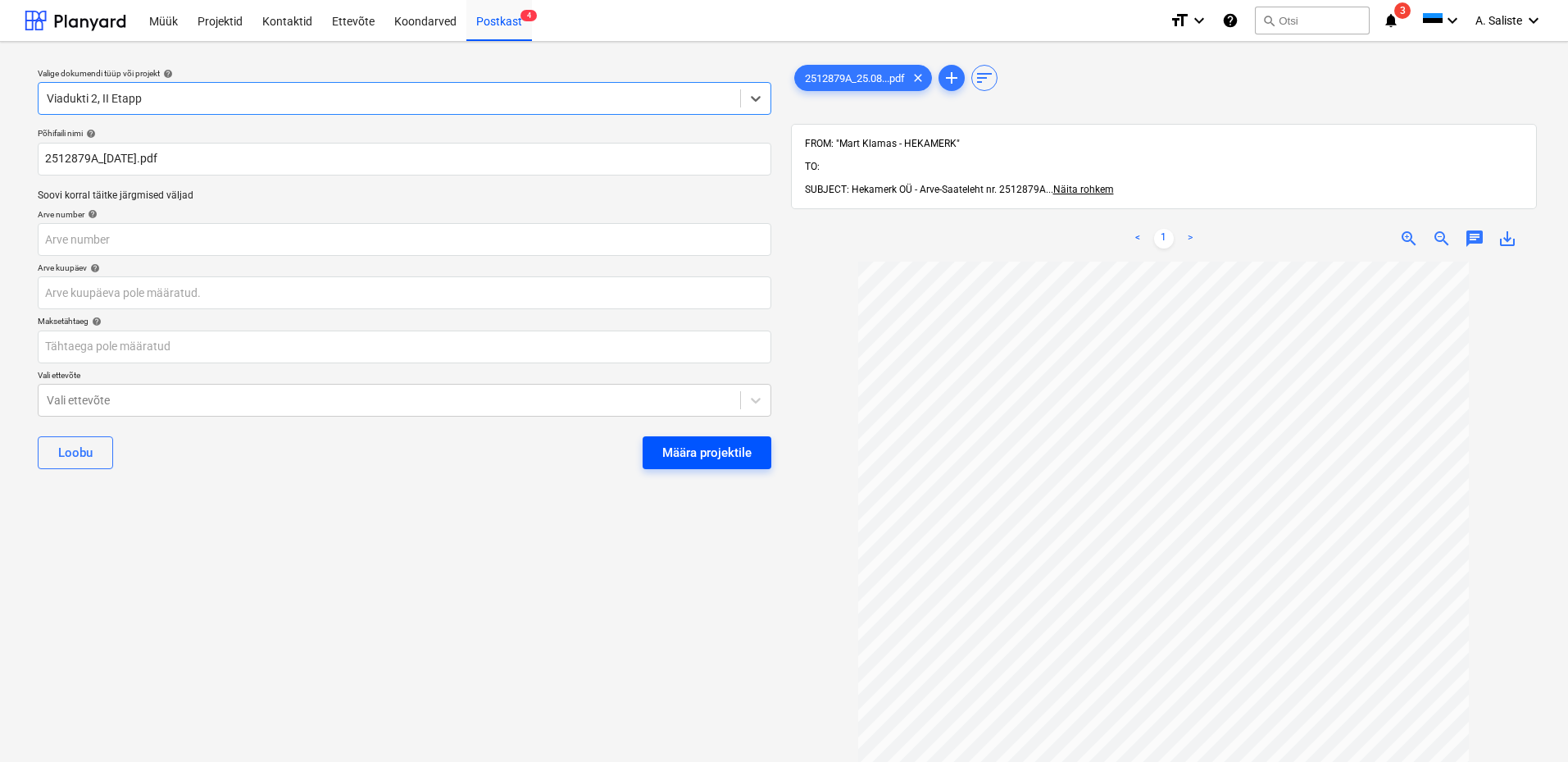
click at [686, 447] on div "Määra projektile" at bounding box center [707, 453] width 90 height 22
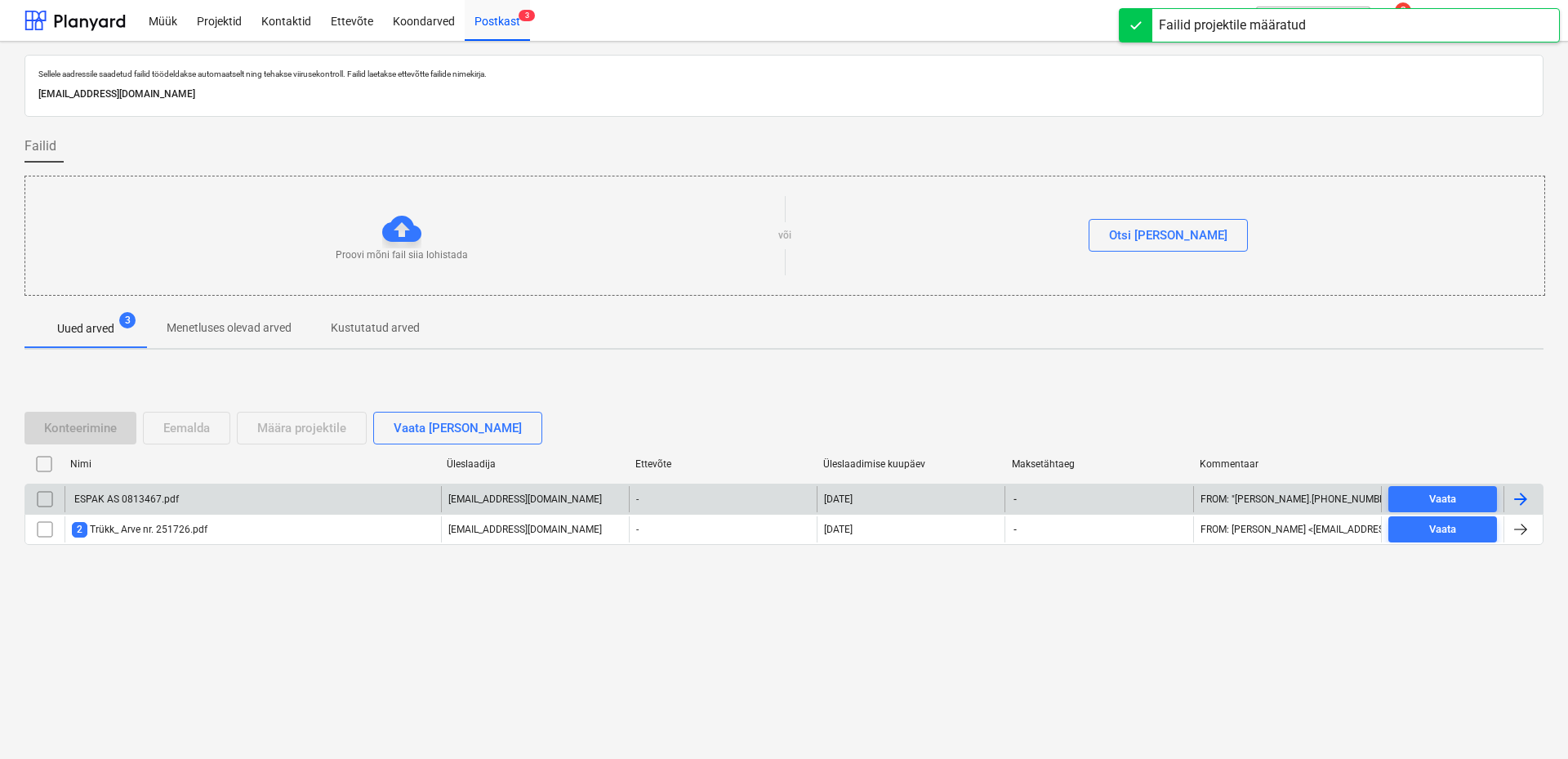
click at [156, 498] on div "ESPAK AS 0813467.pdf" at bounding box center [125, 499] width 107 height 12
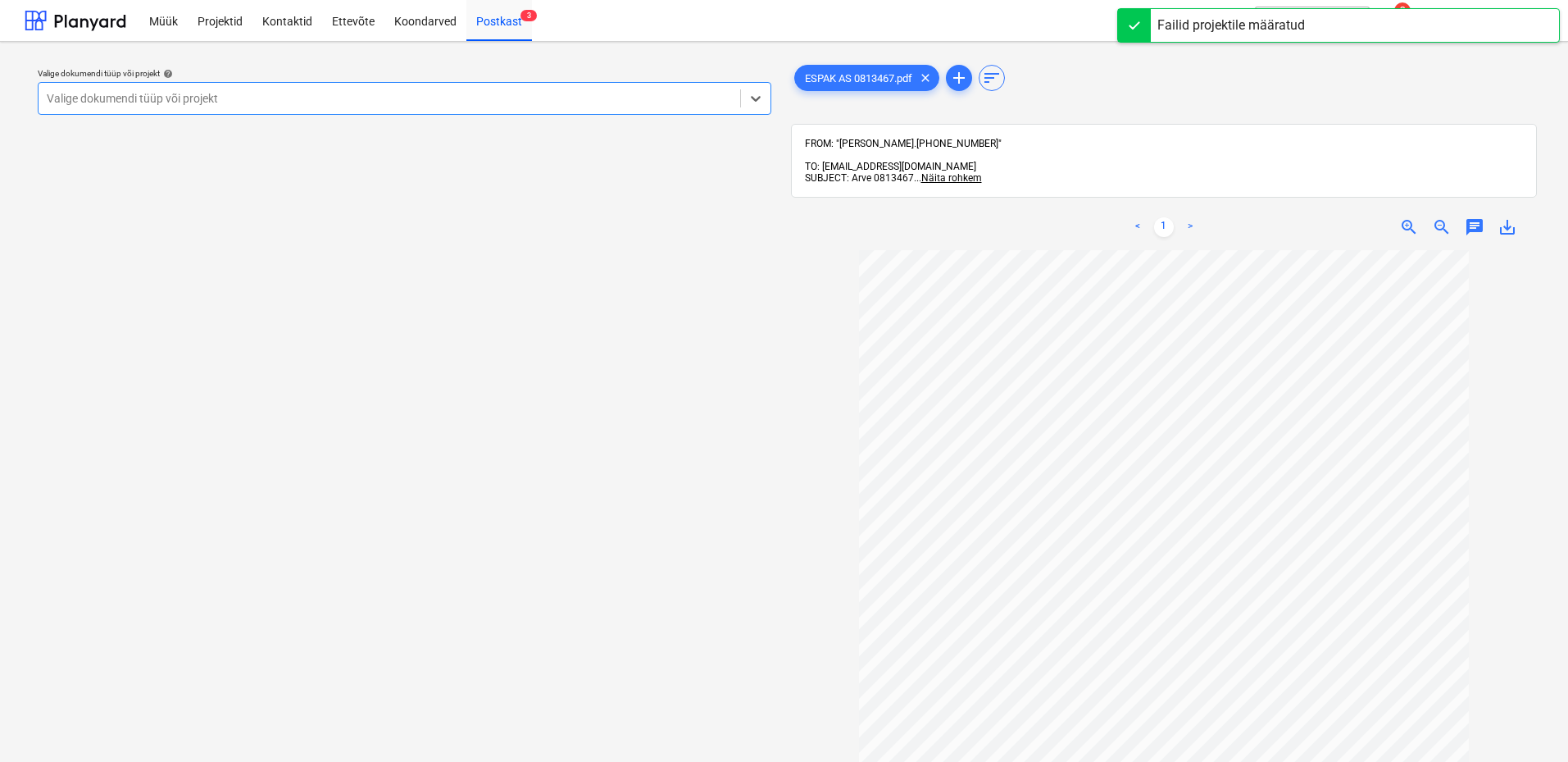
click at [598, 101] on div at bounding box center [389, 99] width 685 height 17
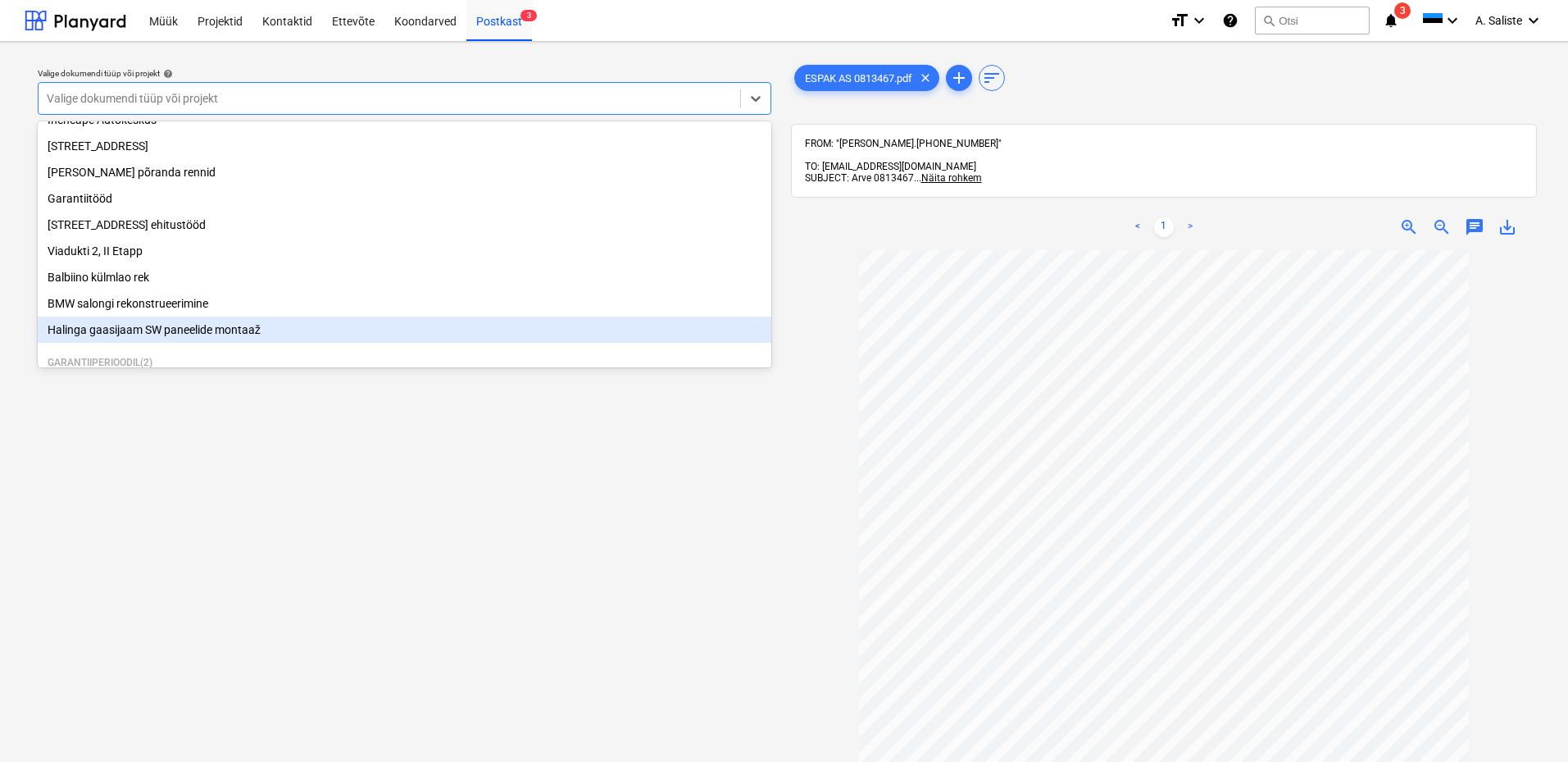
scroll to position [279, 0]
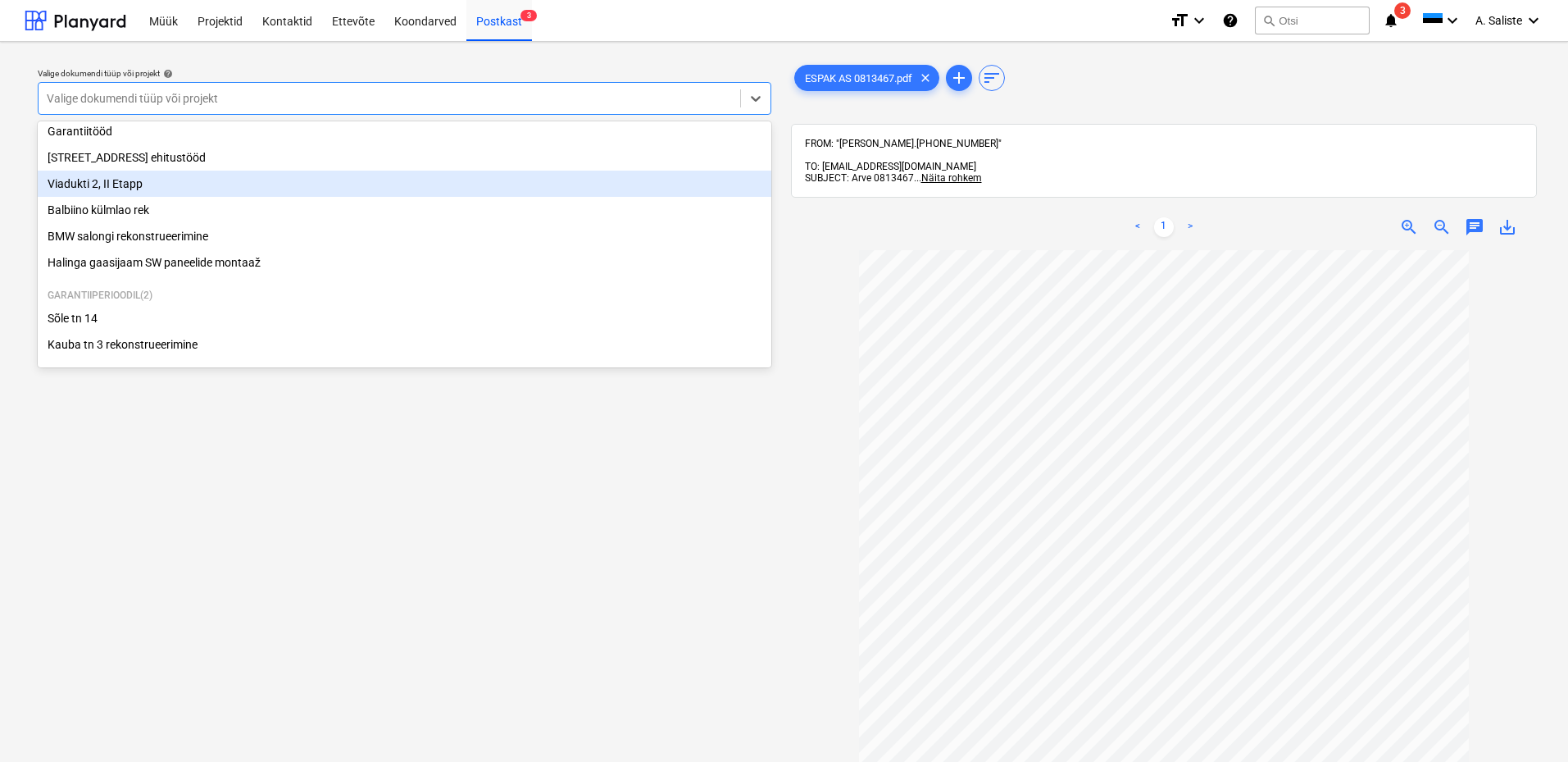
click at [149, 175] on div "Viadukti 2, II Etapp" at bounding box center [404, 184] width 733 height 27
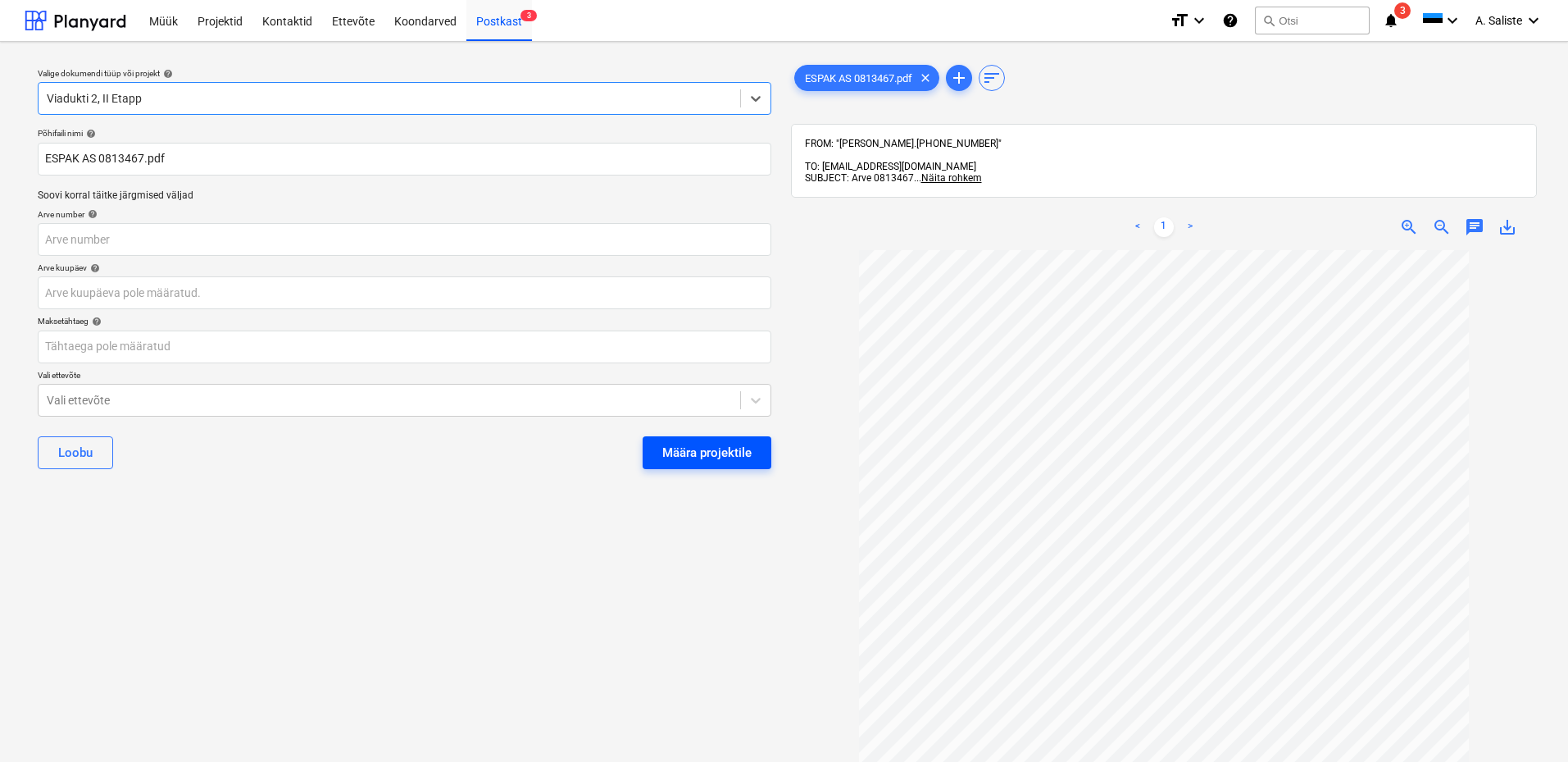
click at [690, 444] on div "Määra projektile" at bounding box center [707, 453] width 90 height 22
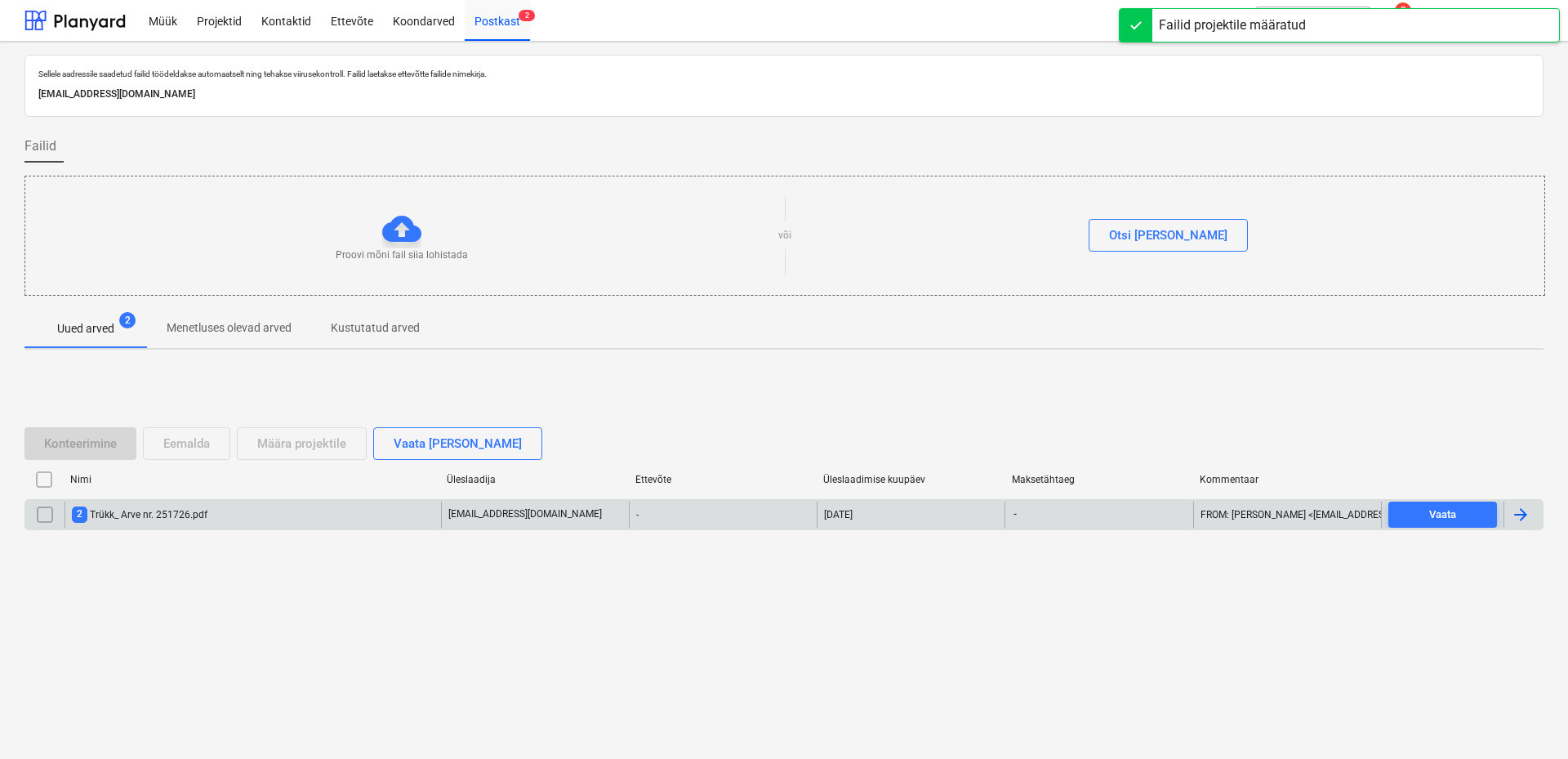
click at [122, 520] on div "2 Trükk_ Arve nr. 251726.pdf" at bounding box center [140, 514] width 136 height 16
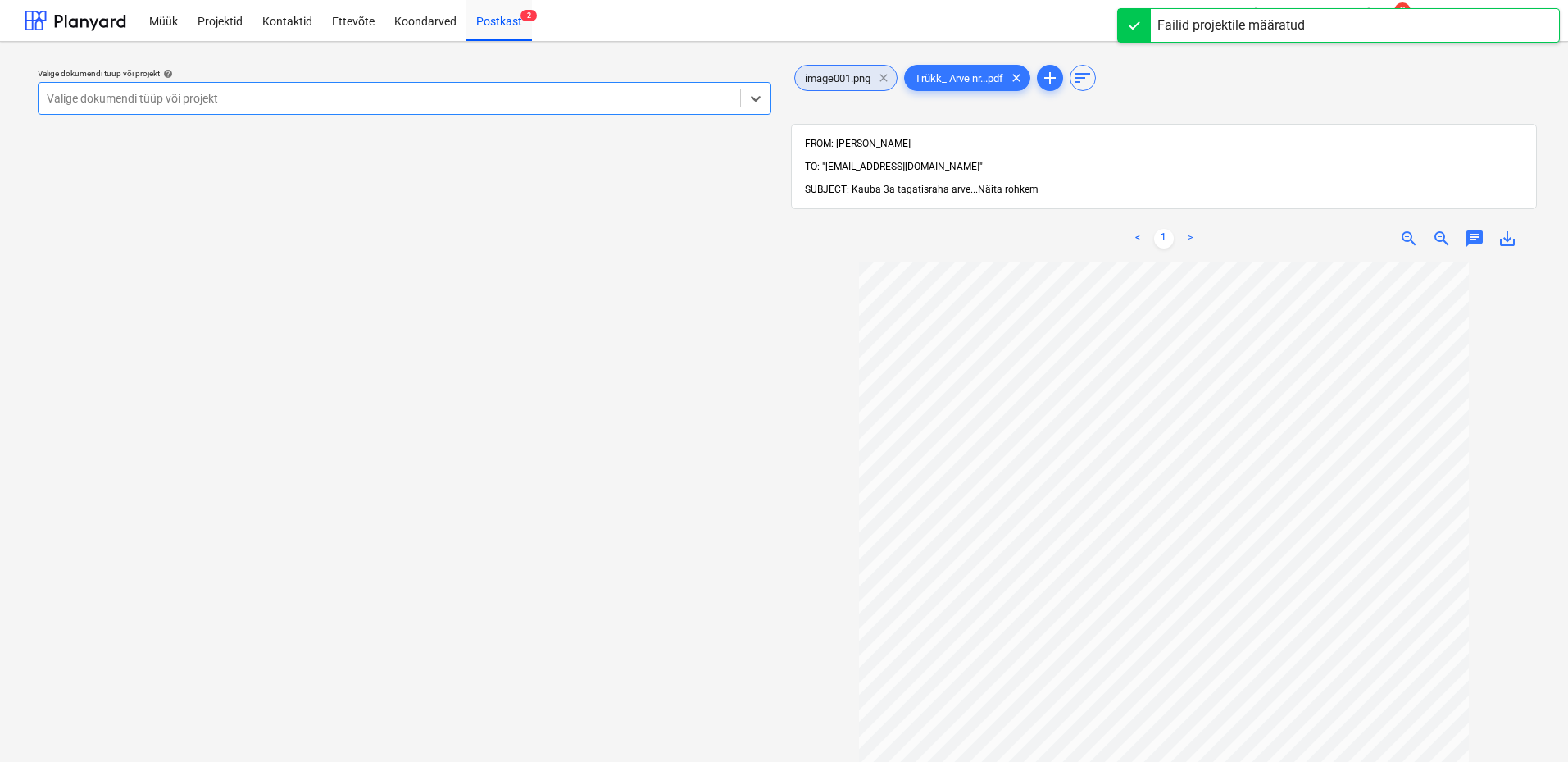
click at [890, 77] on span "clear" at bounding box center [884, 78] width 20 height 20
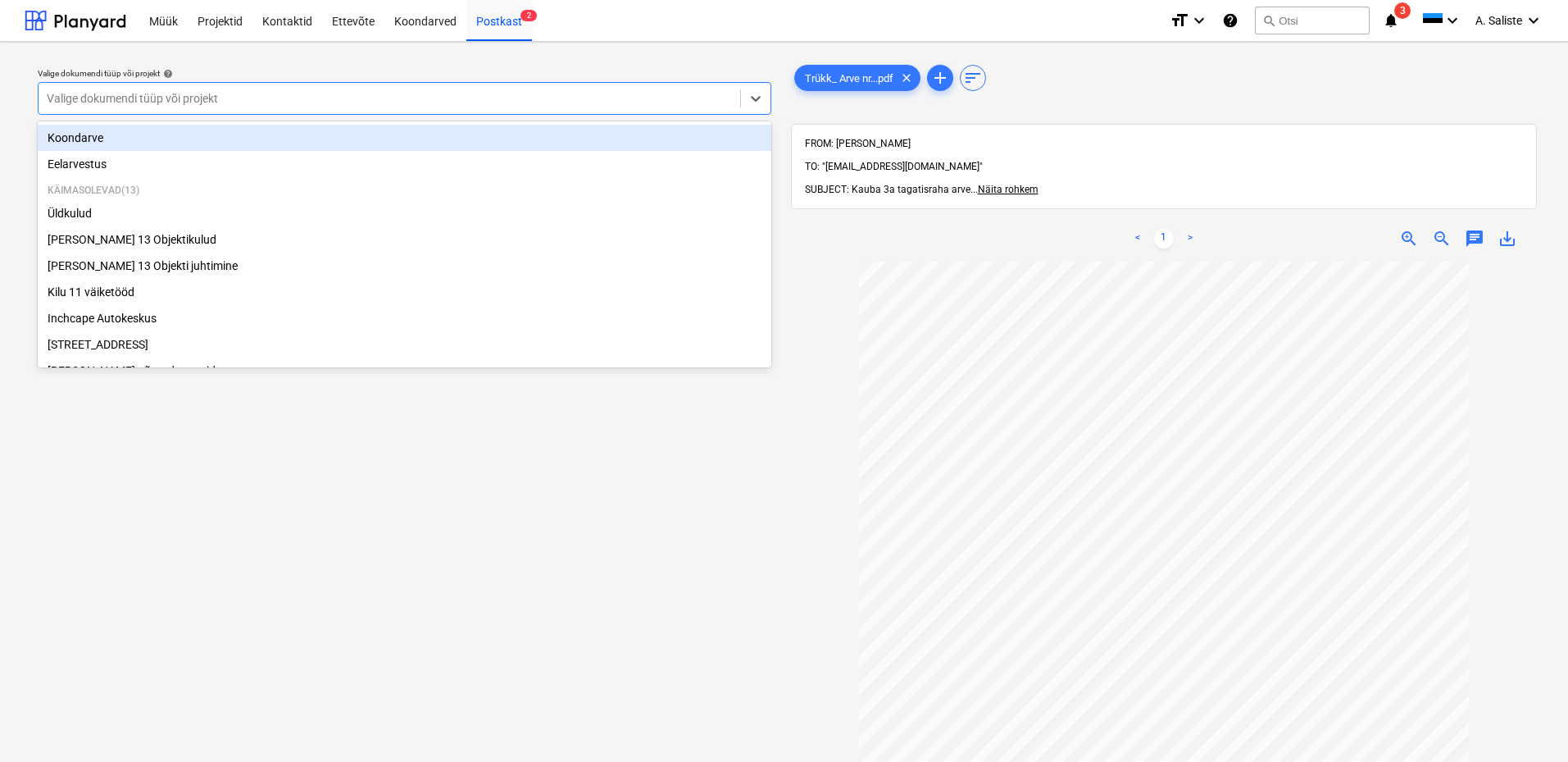
click at [646, 97] on div at bounding box center [389, 99] width 685 height 17
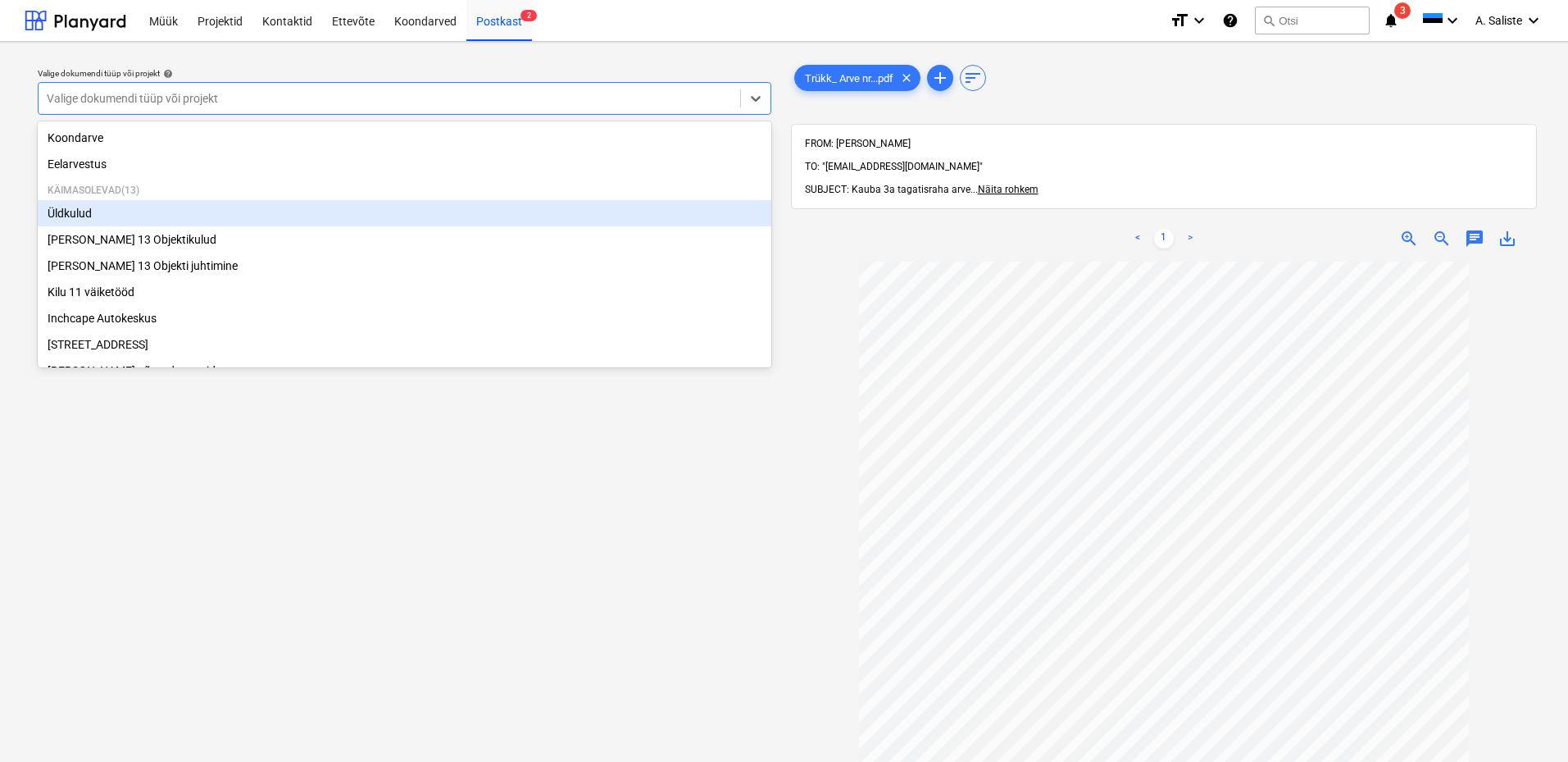
click at [154, 206] on div "Üldkulud" at bounding box center [404, 214] width 733 height 27
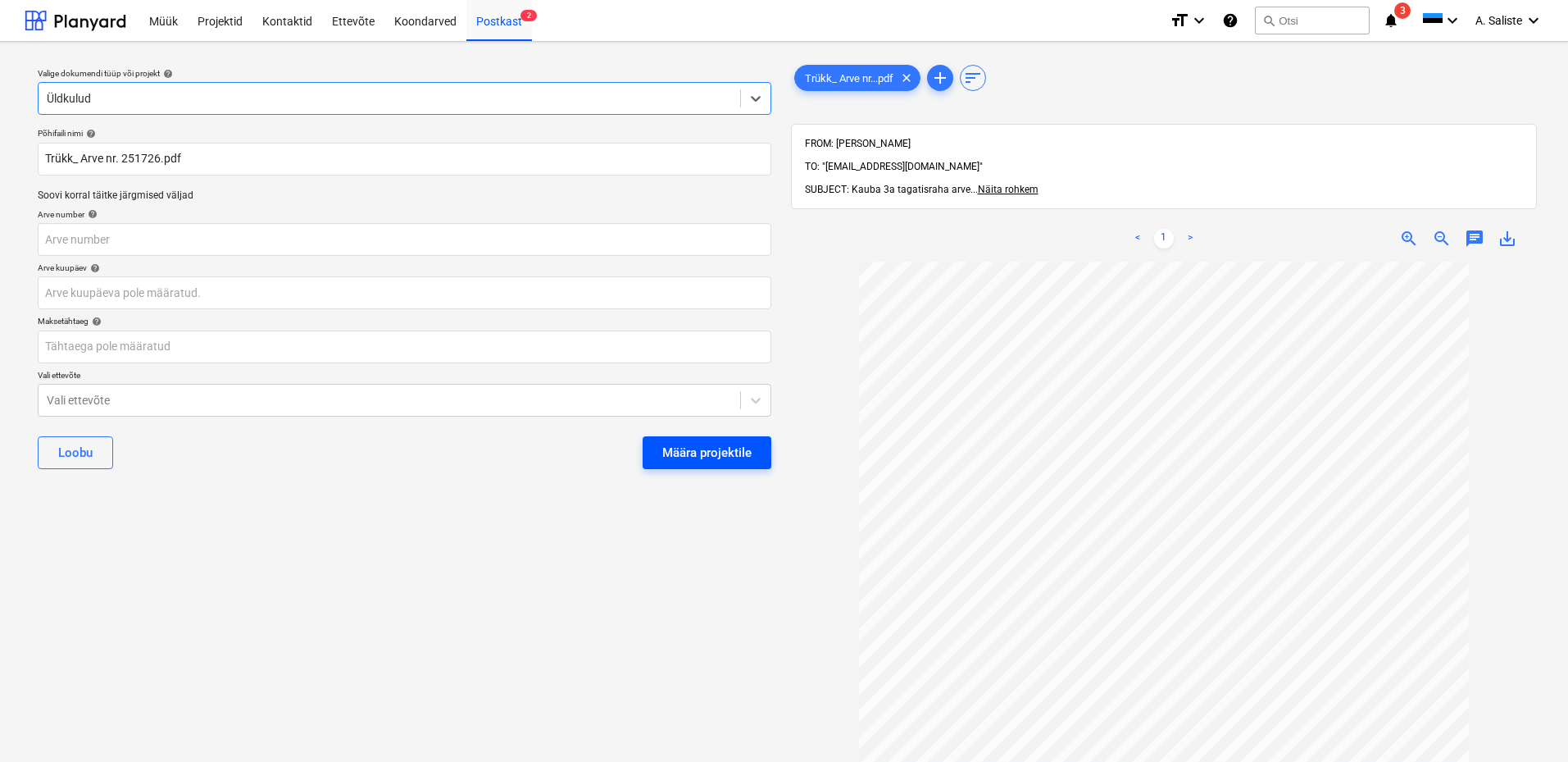
click at [684, 448] on div "Määra projektile" at bounding box center [707, 453] width 90 height 22
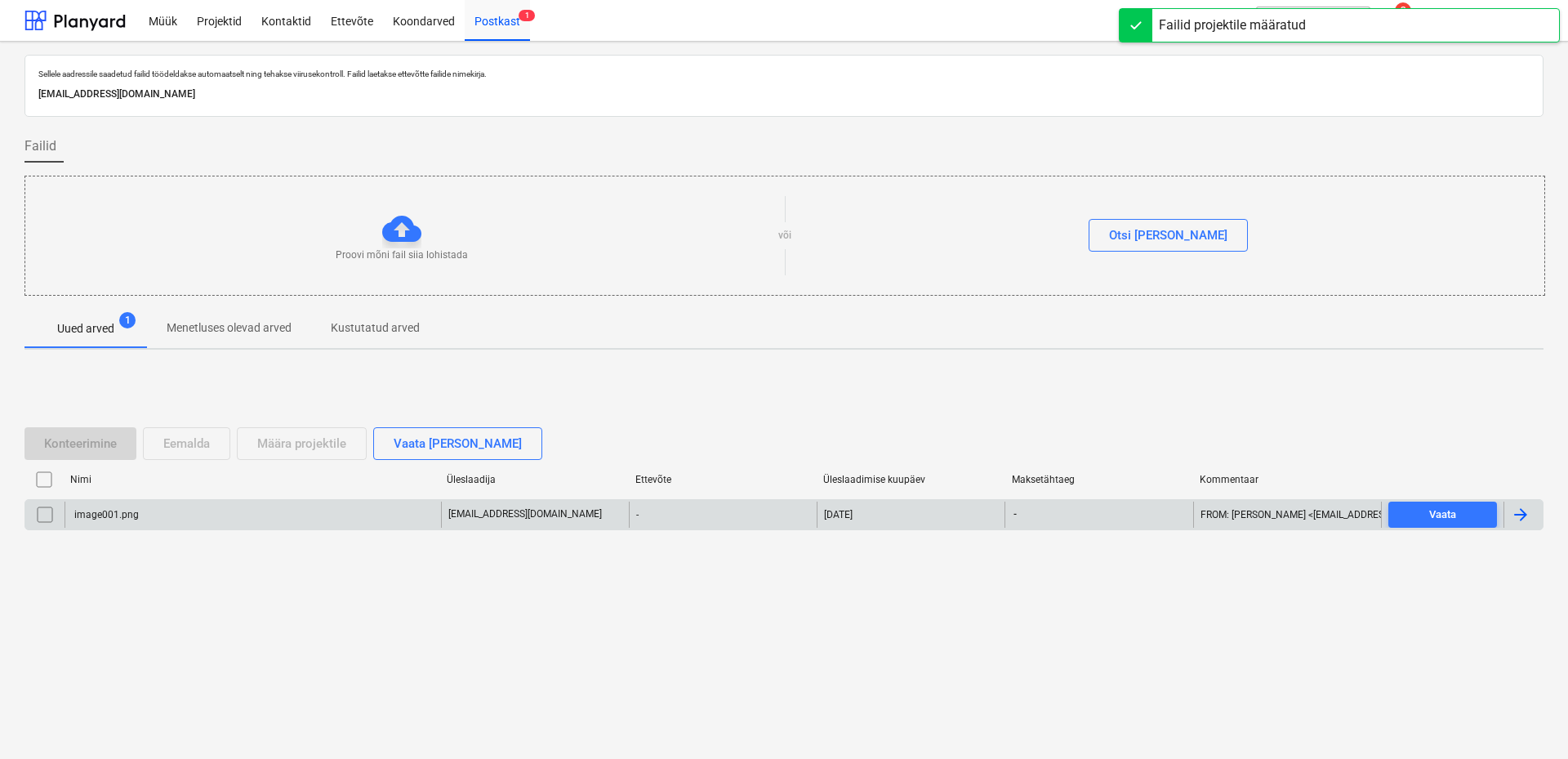
click at [46, 514] on input "checkbox" at bounding box center [45, 515] width 26 height 26
click at [213, 435] on button "Eemalda" at bounding box center [187, 443] width 88 height 32
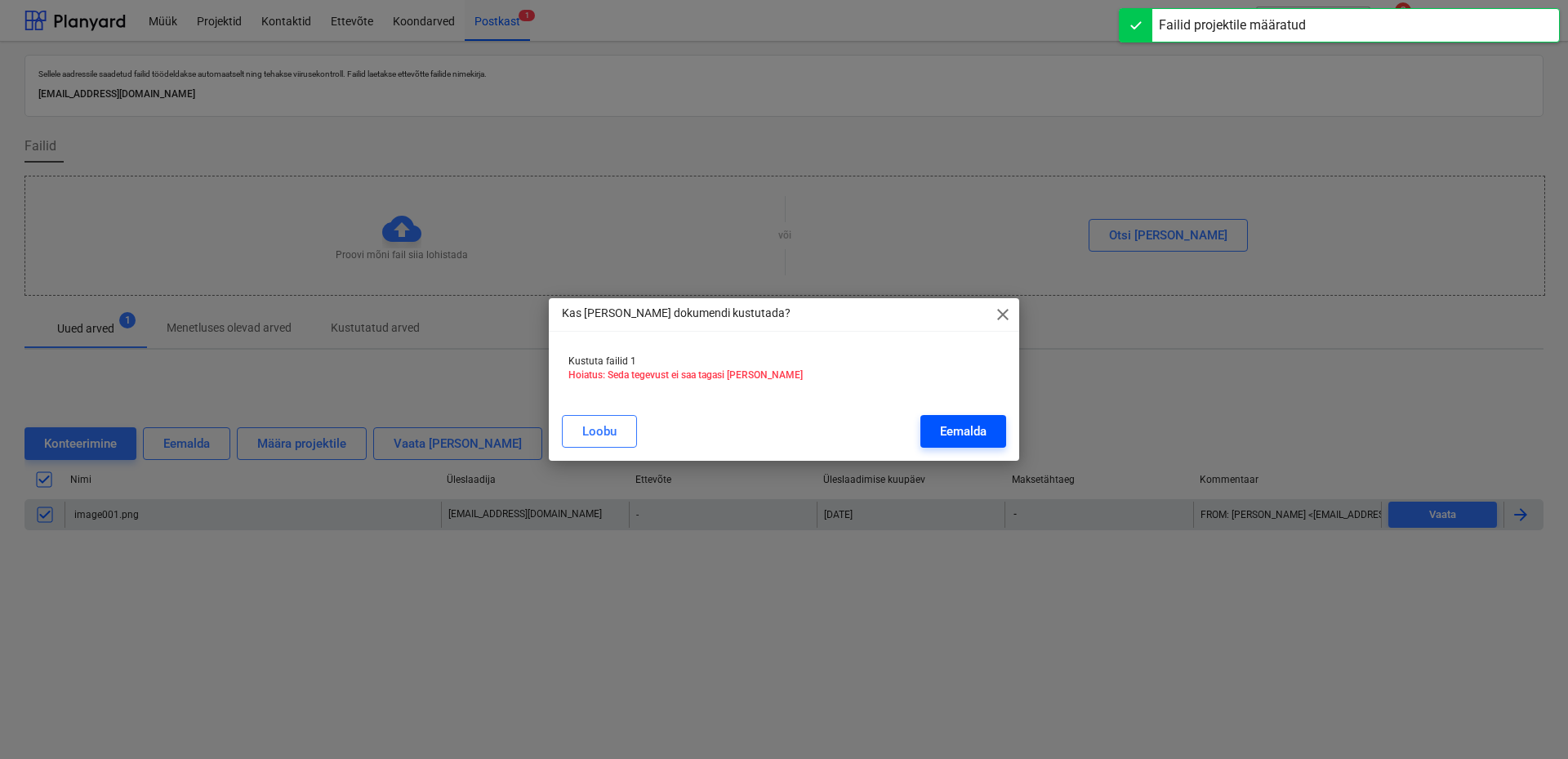
click at [960, 427] on div "Eemalda" at bounding box center [964, 431] width 46 height 22
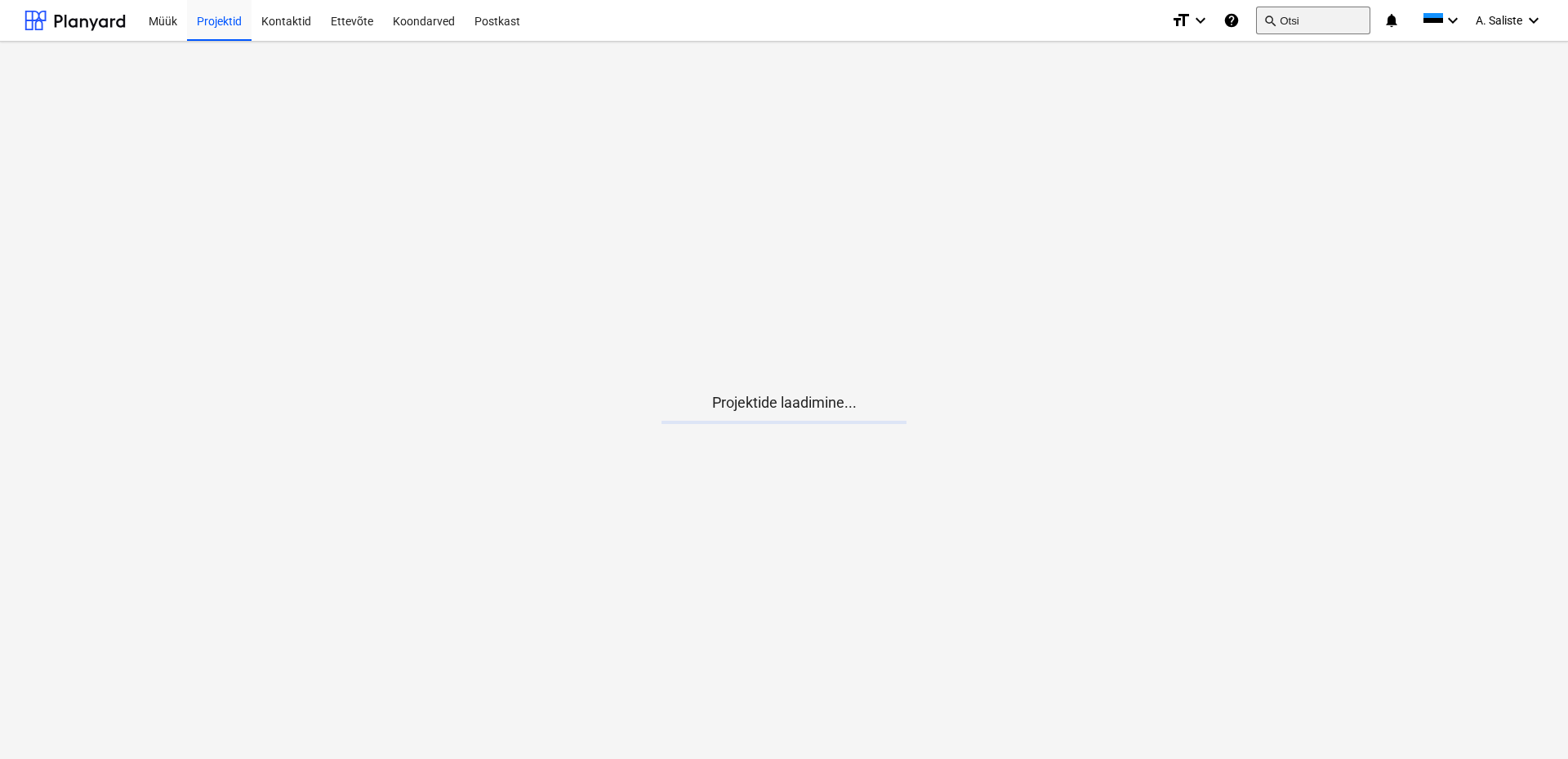
click at [1311, 30] on button "search Otsi" at bounding box center [1314, 21] width 114 height 28
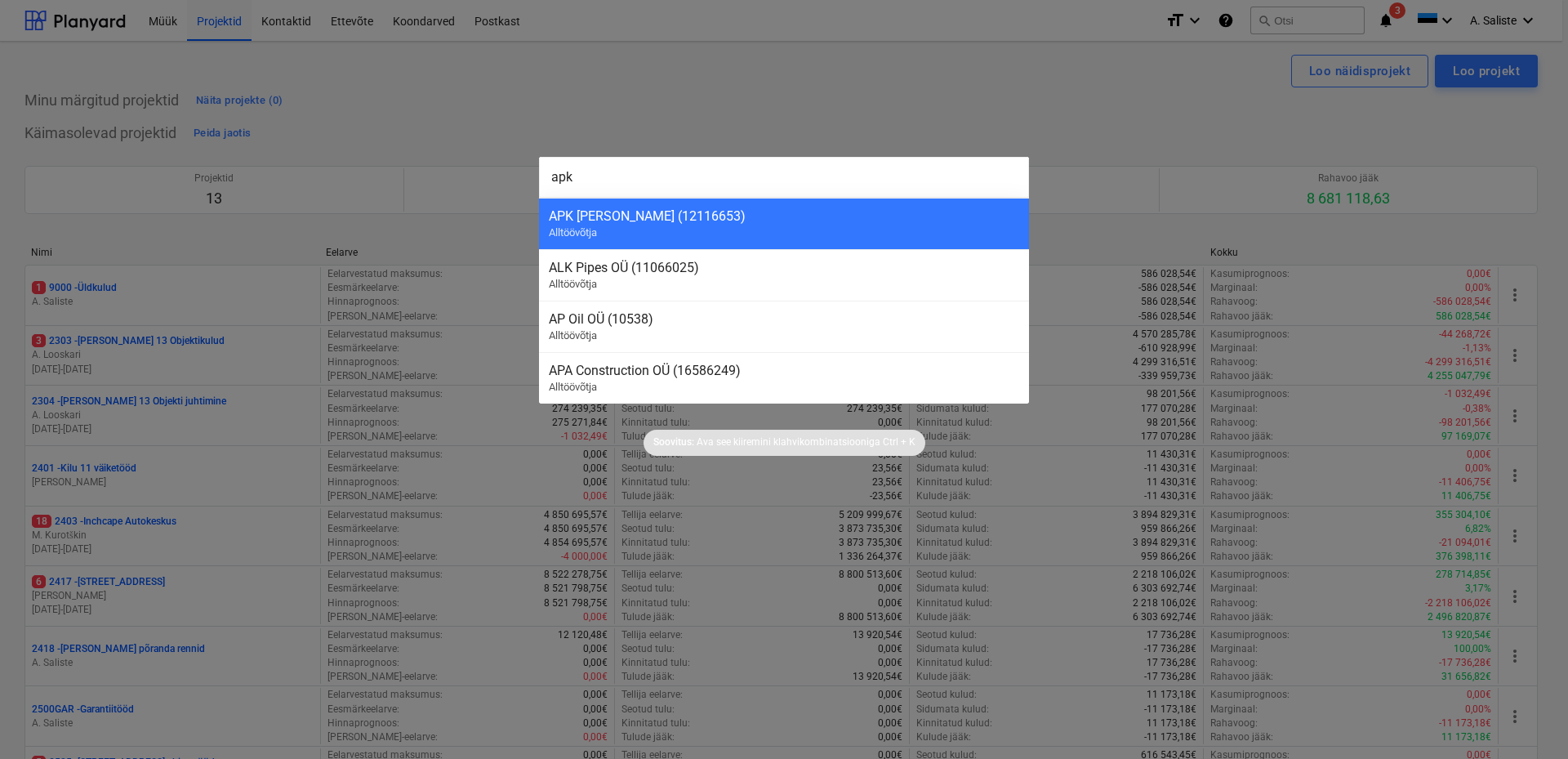
type input "apk e"
type input "apk"
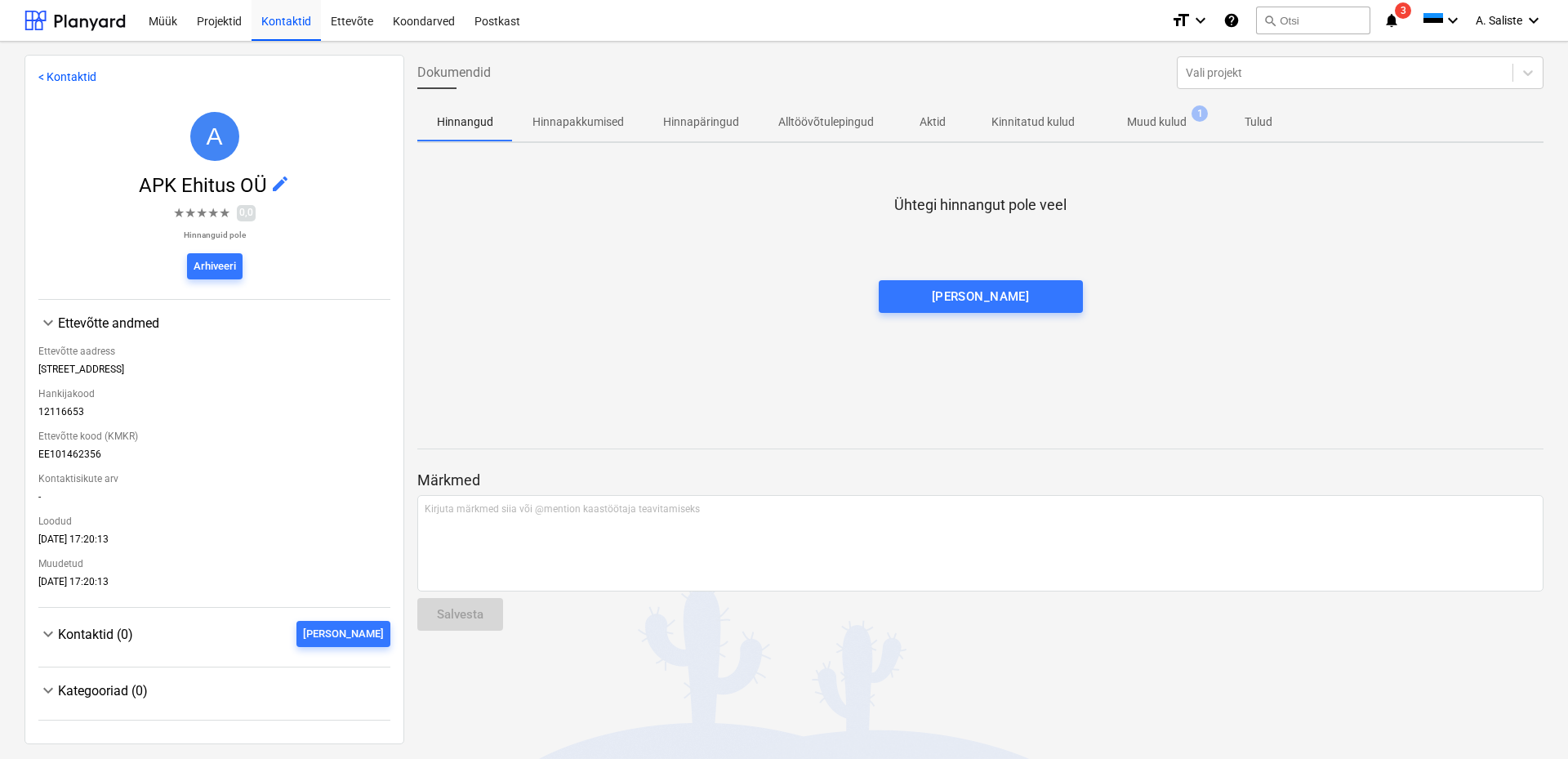
click at [1133, 127] on p "Muud kulud" at bounding box center [1157, 122] width 60 height 17
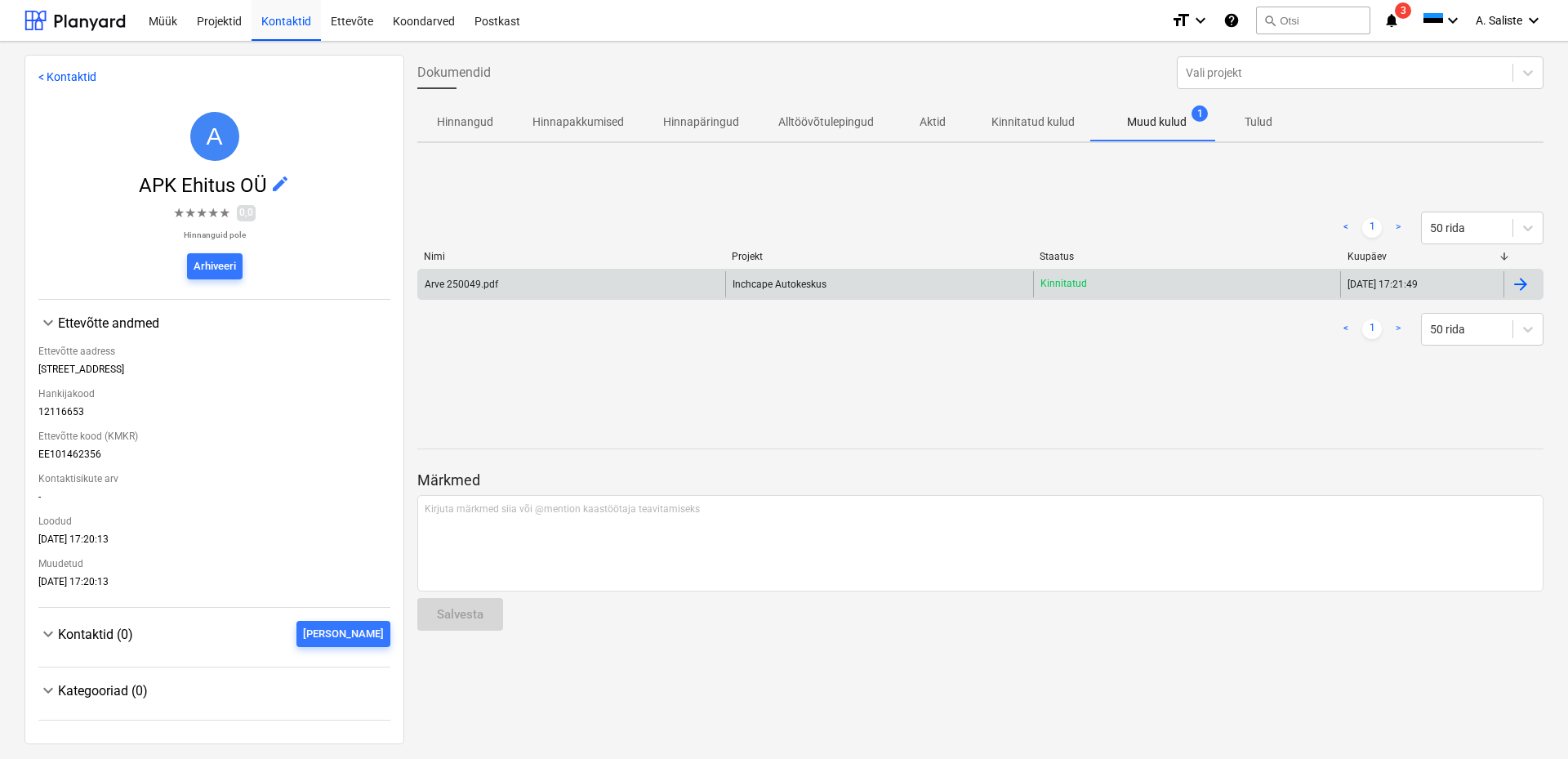
click at [622, 282] on div "Arve 250049.pdf" at bounding box center [571, 285] width 307 height 26
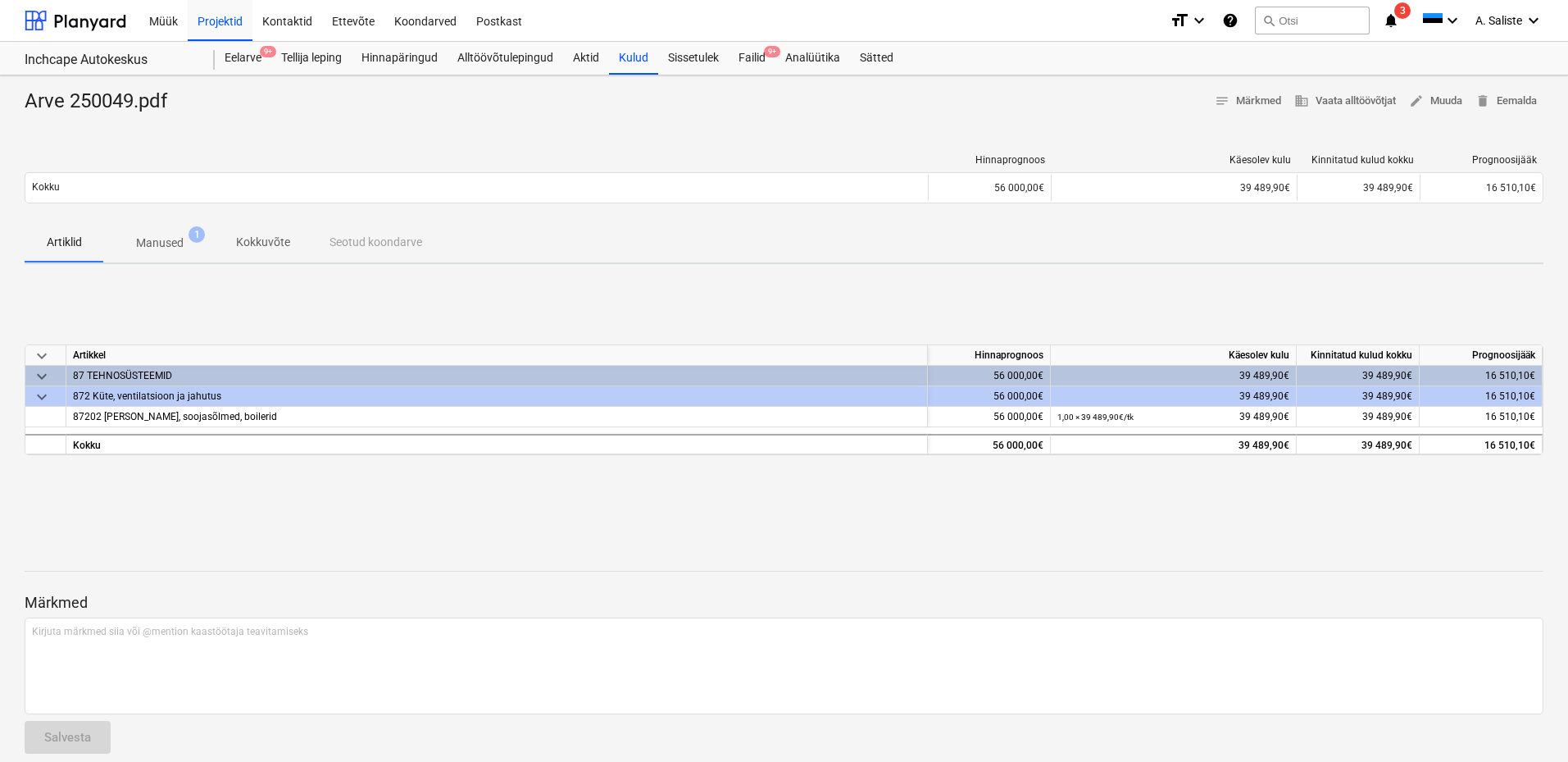
click at [153, 239] on p "Manused" at bounding box center [159, 243] width 47 height 17
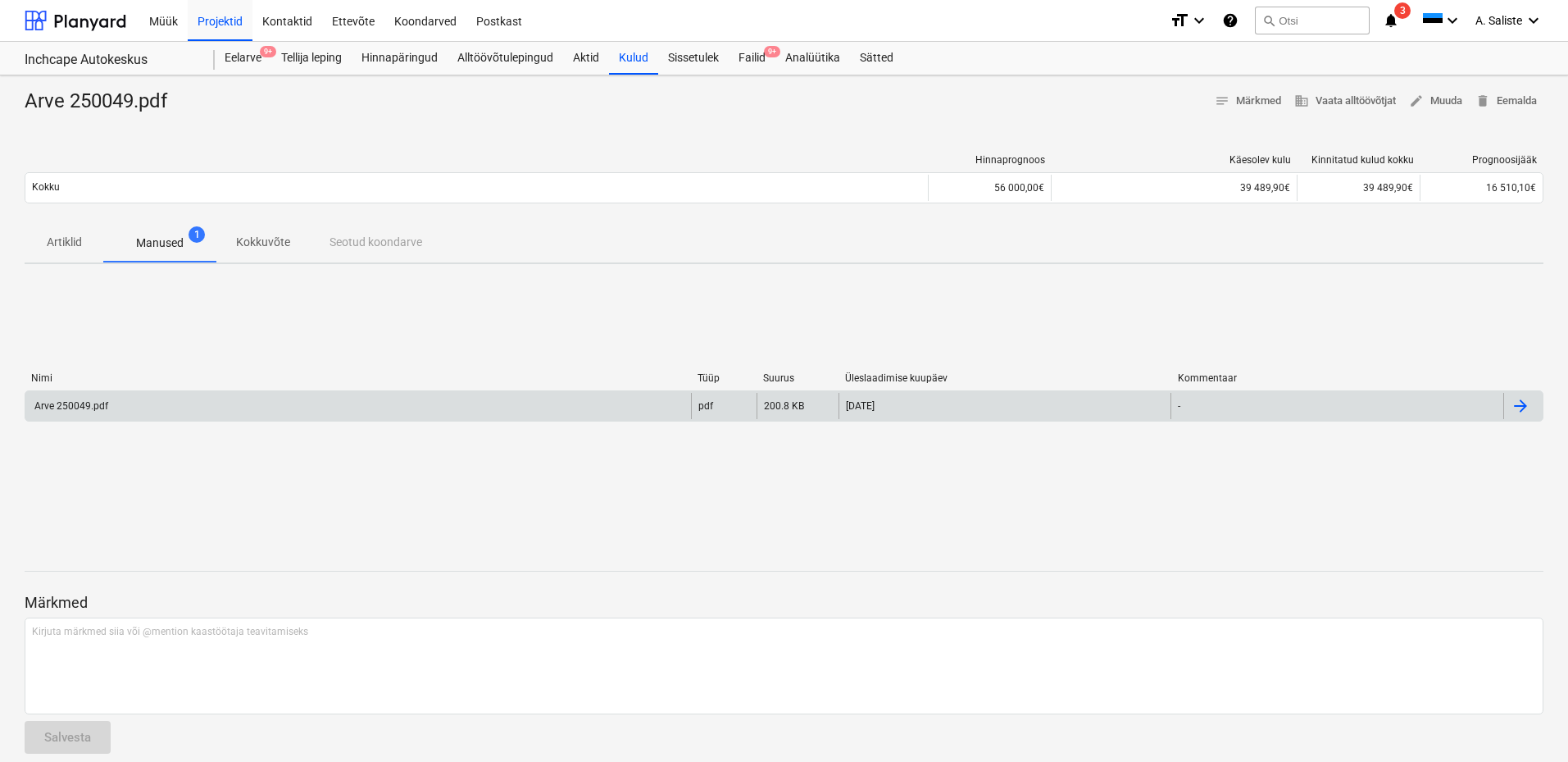
click at [110, 404] on div "Arve 250049.pdf" at bounding box center [358, 406] width 665 height 27
